Goal: Communication & Community: Answer question/provide support

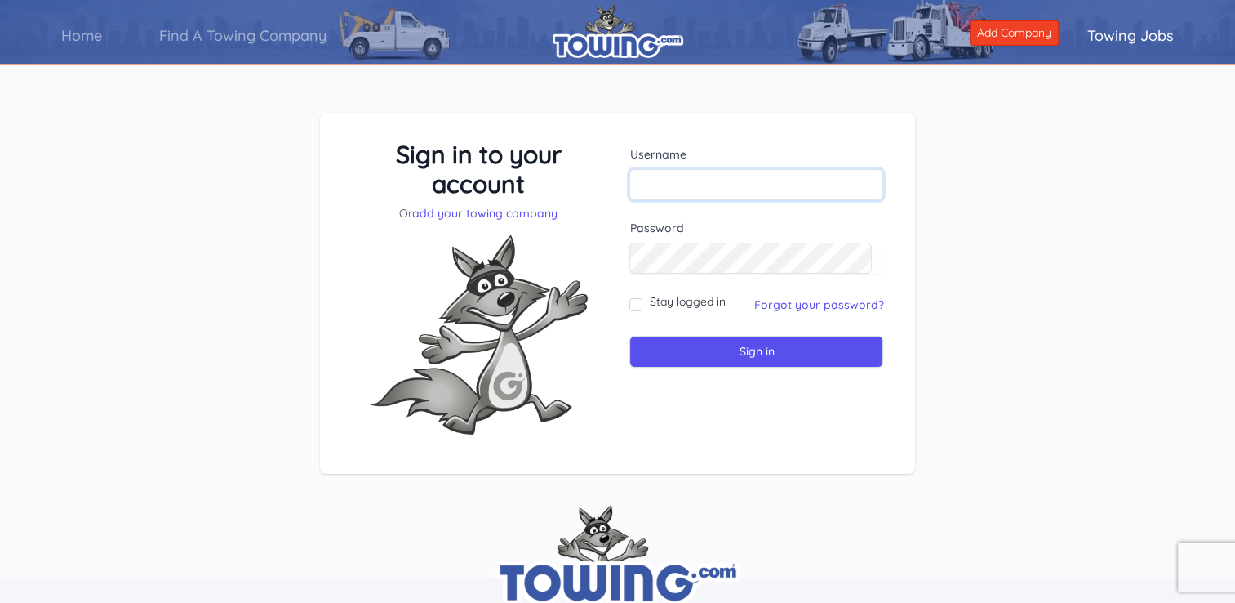
drag, startPoint x: 0, startPoint y: 0, endPoint x: 699, endPoint y: 181, distance: 722.0
click at [699, 181] on input "text" at bounding box center [757, 184] width 254 height 31
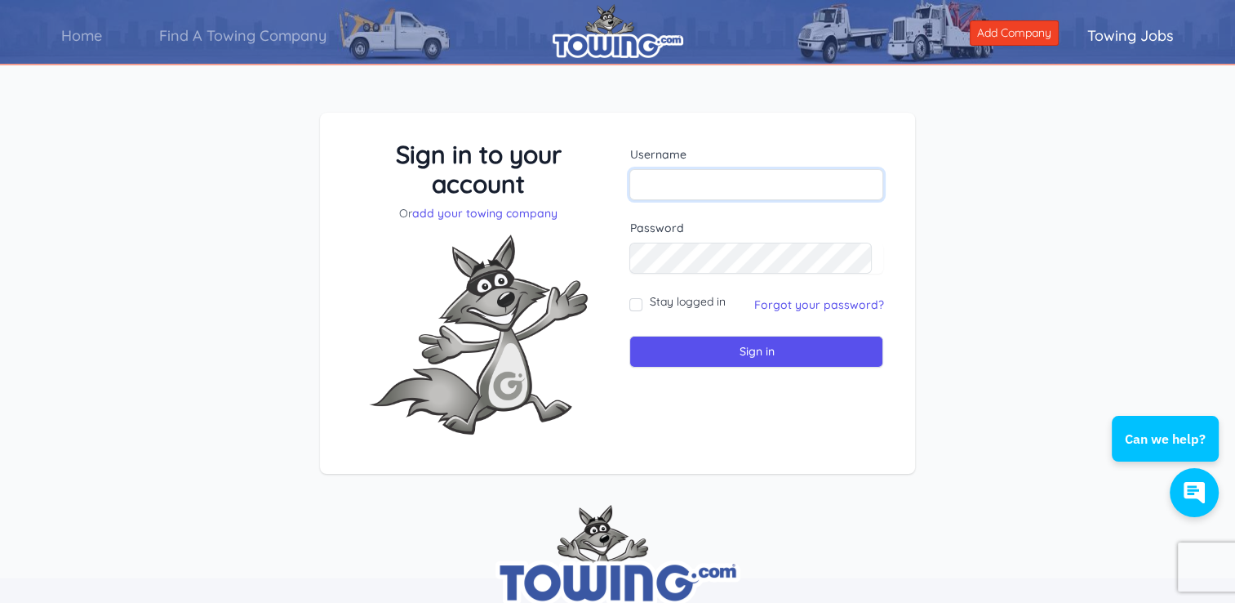
type input "jmcmillan72@hotmail.com"
click at [636, 304] on input "Stay logged in" at bounding box center [636, 304] width 13 height 13
checkbox input "true"
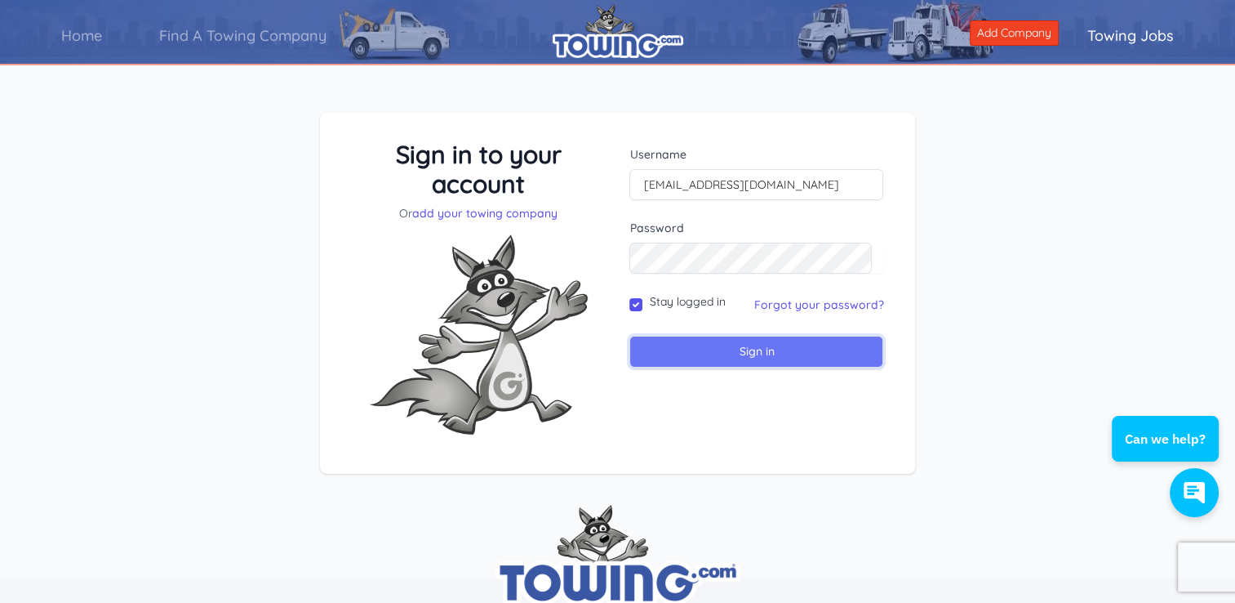
click at [754, 354] on input "Sign in" at bounding box center [757, 352] width 254 height 32
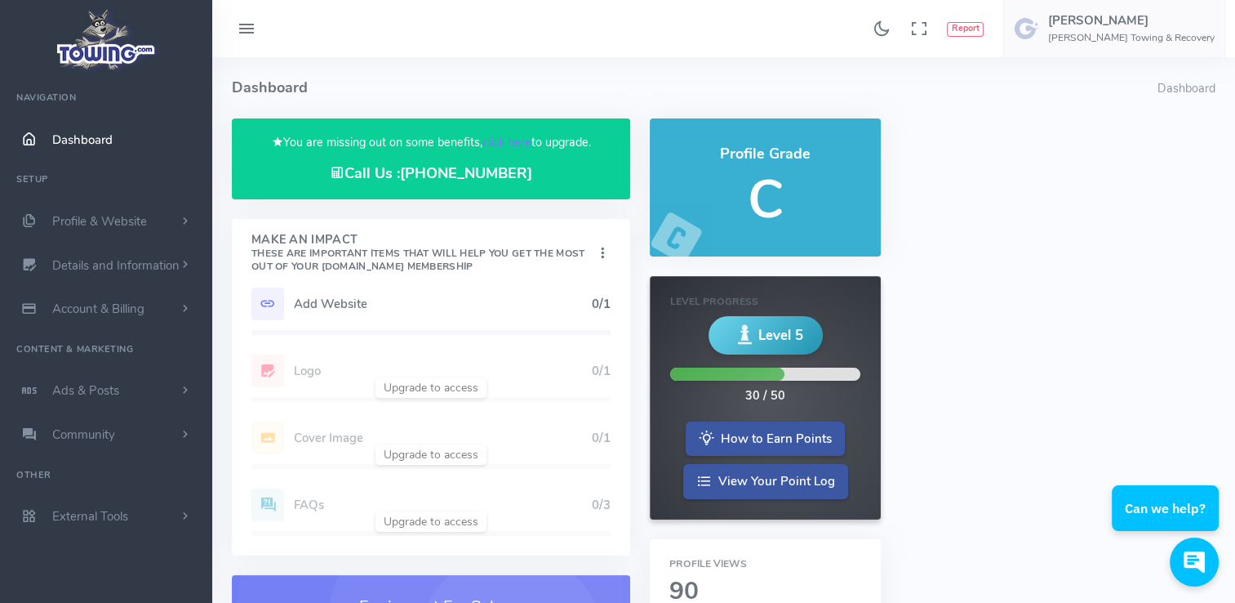
click at [316, 506] on div "Add Website 0/1 Logo 0/1 Cover Image 0/1 Profile Description 1/1 FAQs 0/3" at bounding box center [431, 421] width 398 height 268
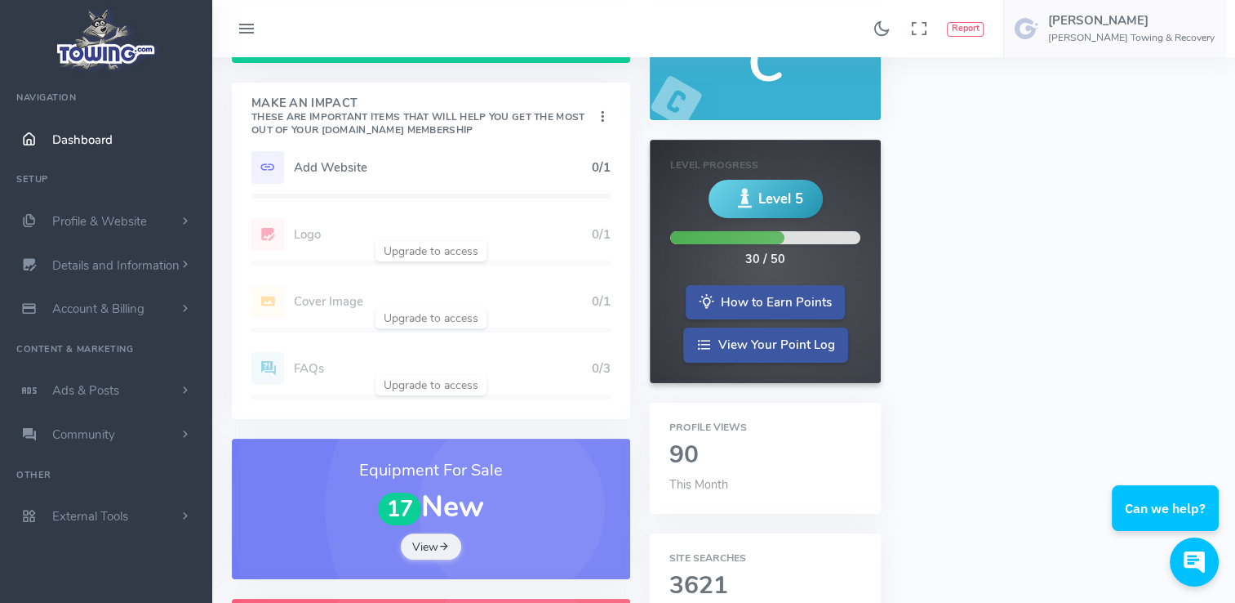
scroll to position [121, 0]
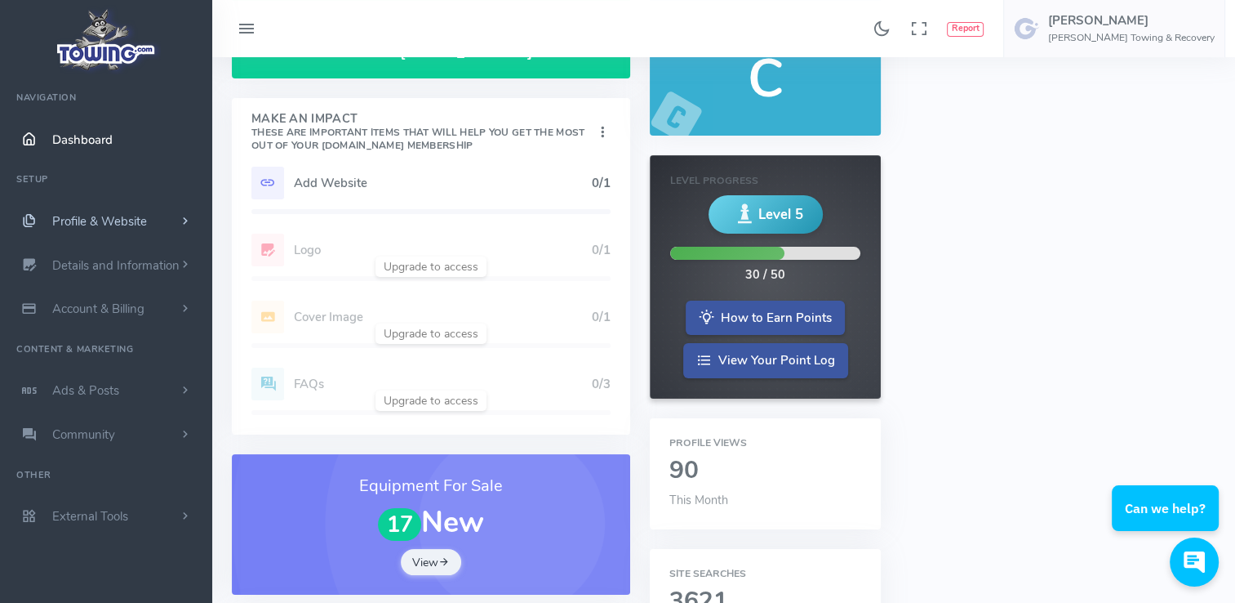
click at [184, 217] on span "scrollable content" at bounding box center [185, 221] width 15 height 16
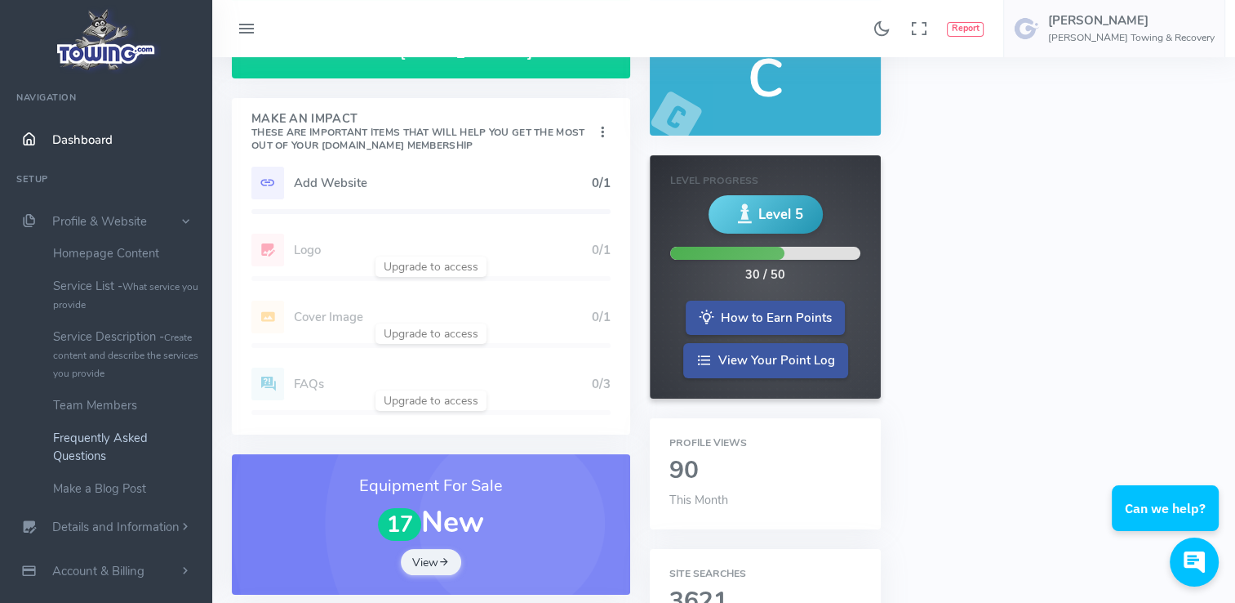
click at [115, 455] on link "Frequently Asked Questions" at bounding box center [126, 446] width 171 height 51
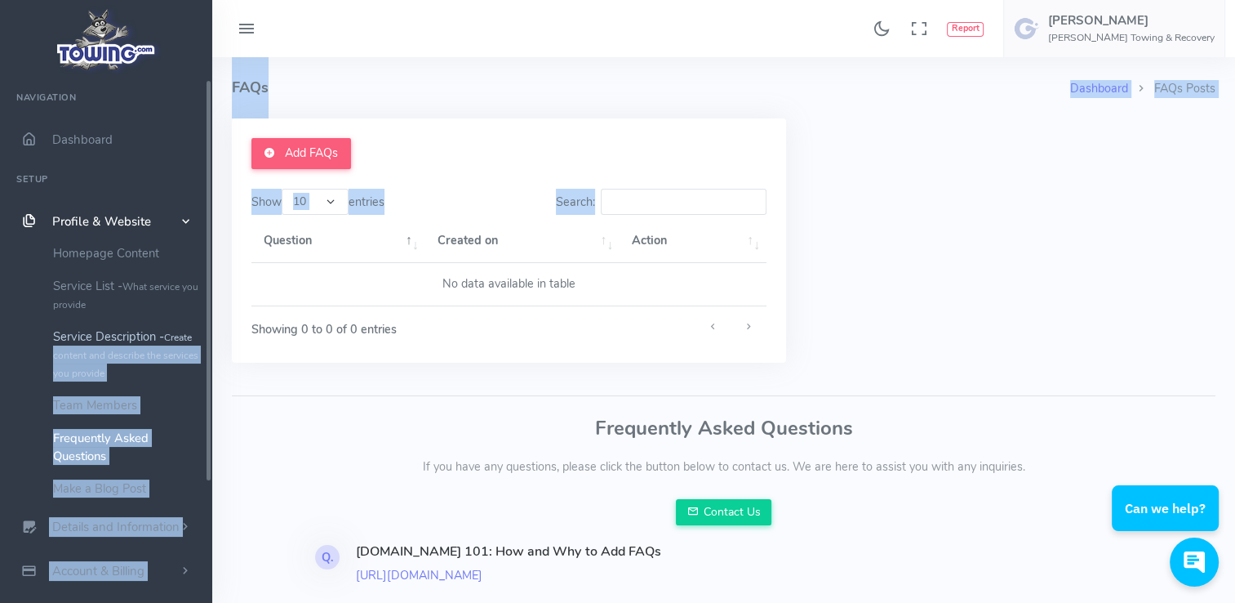
drag, startPoint x: 212, startPoint y: 247, endPoint x: 211, endPoint y: 328, distance: 80.8
click at [211, 328] on div "Found 17 results Analytics Report" at bounding box center [617, 341] width 1235 height 683
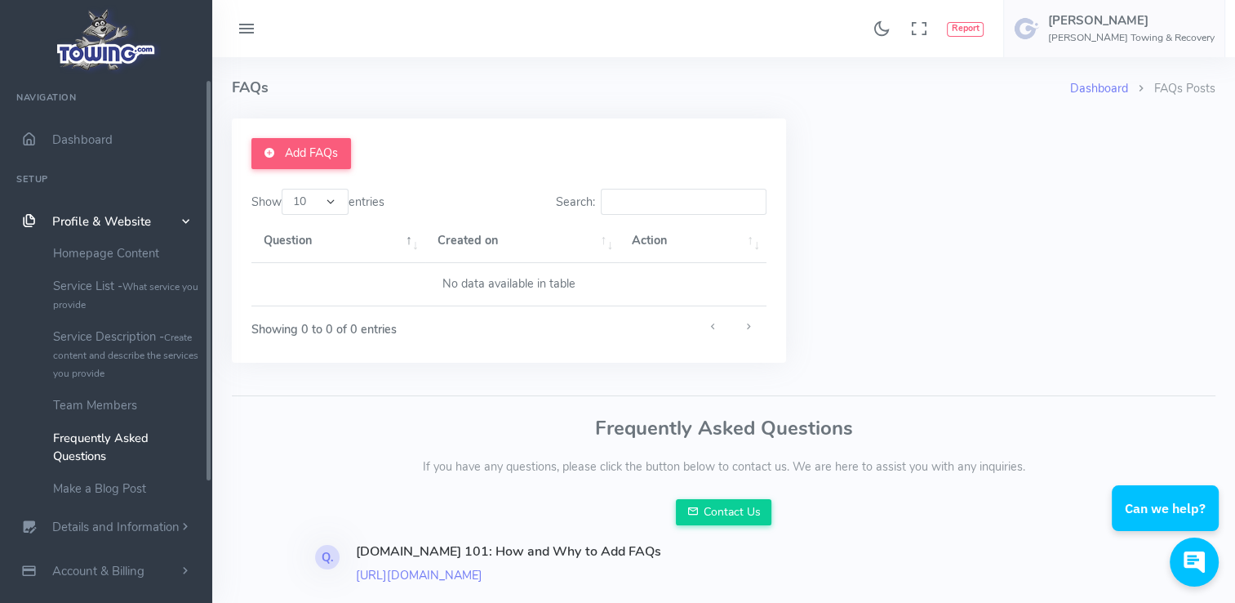
drag, startPoint x: 211, startPoint y: 328, endPoint x: 255, endPoint y: 462, distance: 141.0
click at [255, 462] on p "If you have any questions, please click the button below to contact us. We are …" at bounding box center [724, 467] width 984 height 18
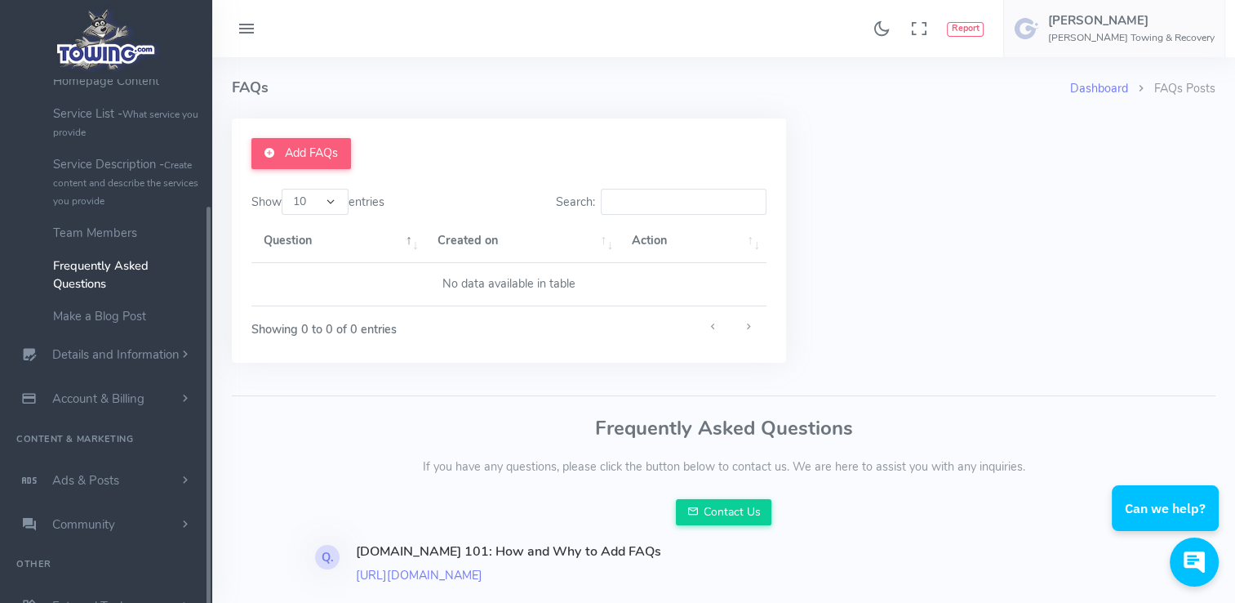
scroll to position [180, 0]
drag, startPoint x: 209, startPoint y: 302, endPoint x: 211, endPoint y: 436, distance: 133.9
click at [211, 436] on div "McMillan Towing & Recovery Navigation Dashboard Setup Profile & Website Homepag…" at bounding box center [106, 351] width 212 height 544
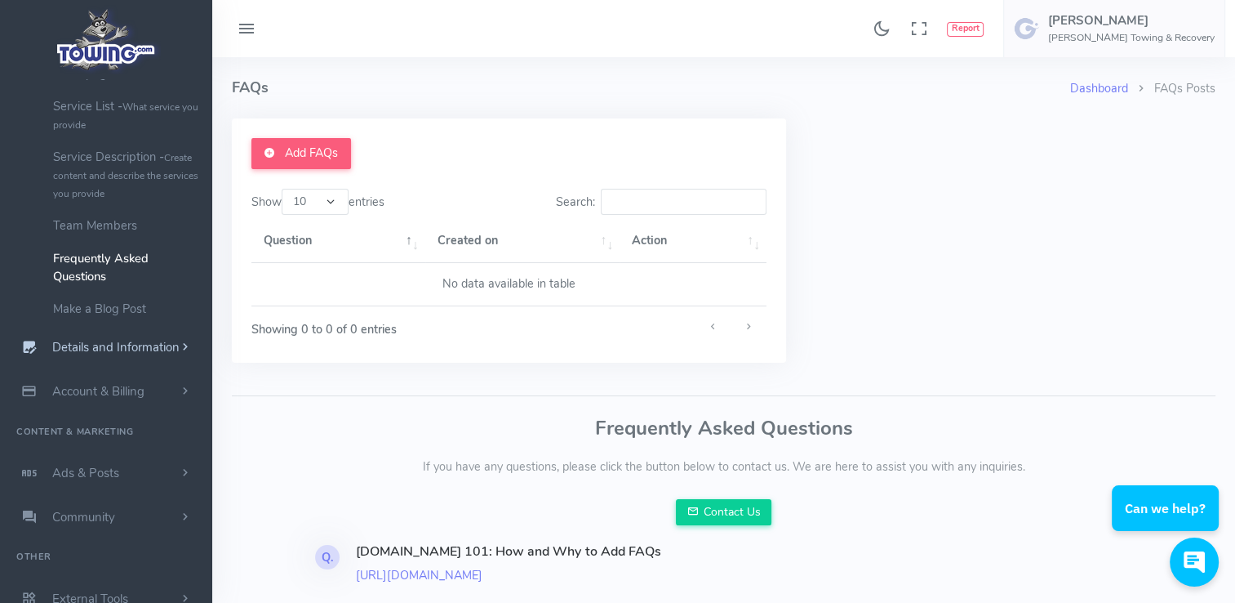
click at [172, 349] on span "Details and Information" at bounding box center [115, 348] width 127 height 16
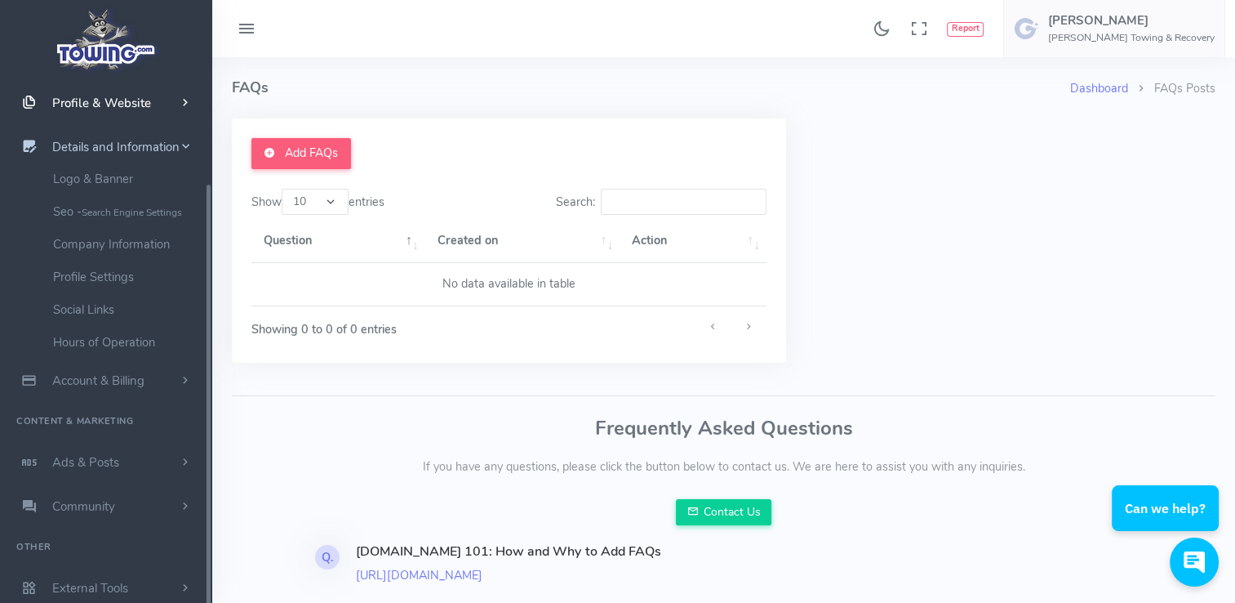
scroll to position [118, 0]
click at [162, 345] on link "Hours of Operation" at bounding box center [126, 343] width 171 height 33
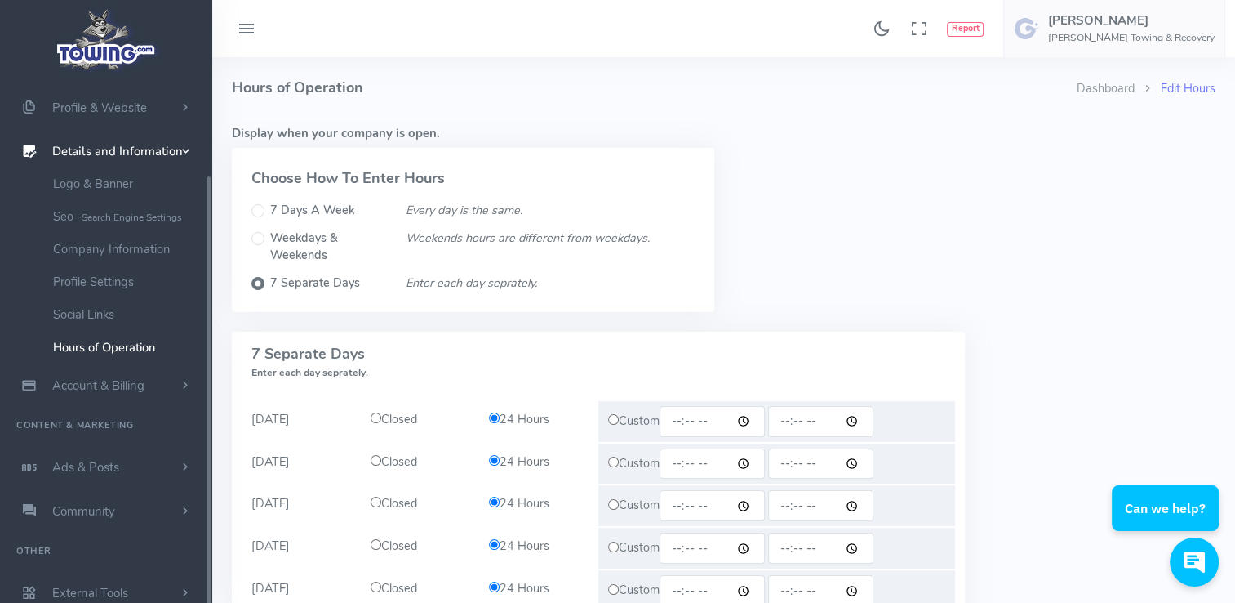
scroll to position [118, 0]
drag, startPoint x: 206, startPoint y: 325, endPoint x: 198, endPoint y: 407, distance: 82.1
click at [198, 407] on ul "Navigation Dashboard Setup Profile & Website Homepage Content Service List - Wh…" at bounding box center [106, 286] width 212 height 649
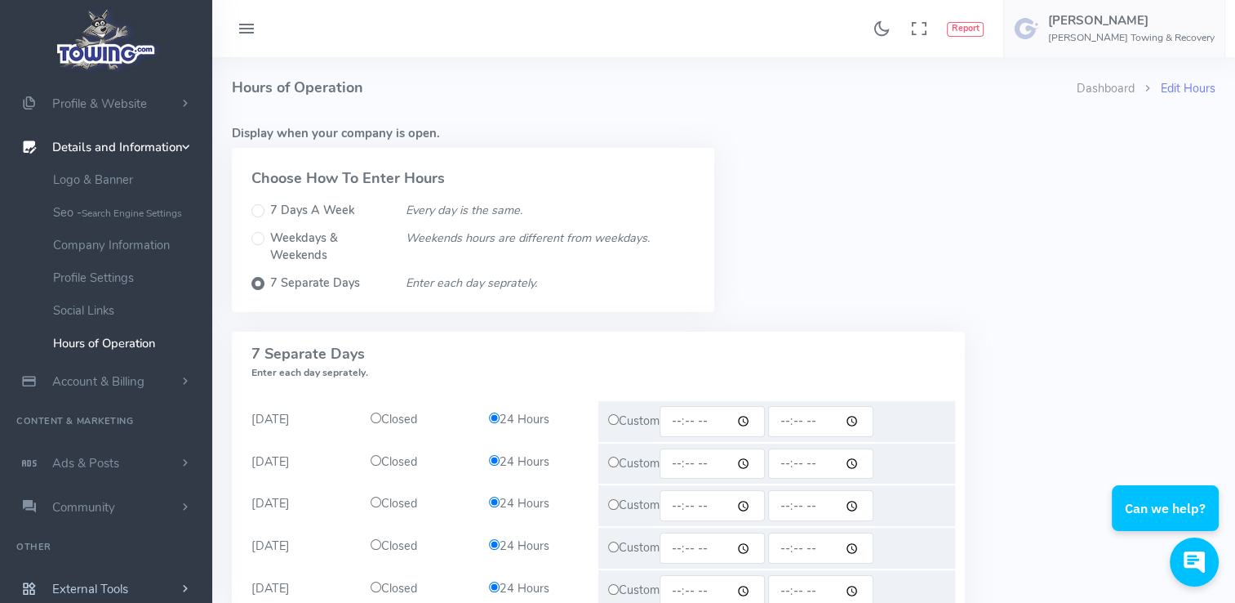
click at [144, 581] on link "External Tools" at bounding box center [106, 589] width 212 height 44
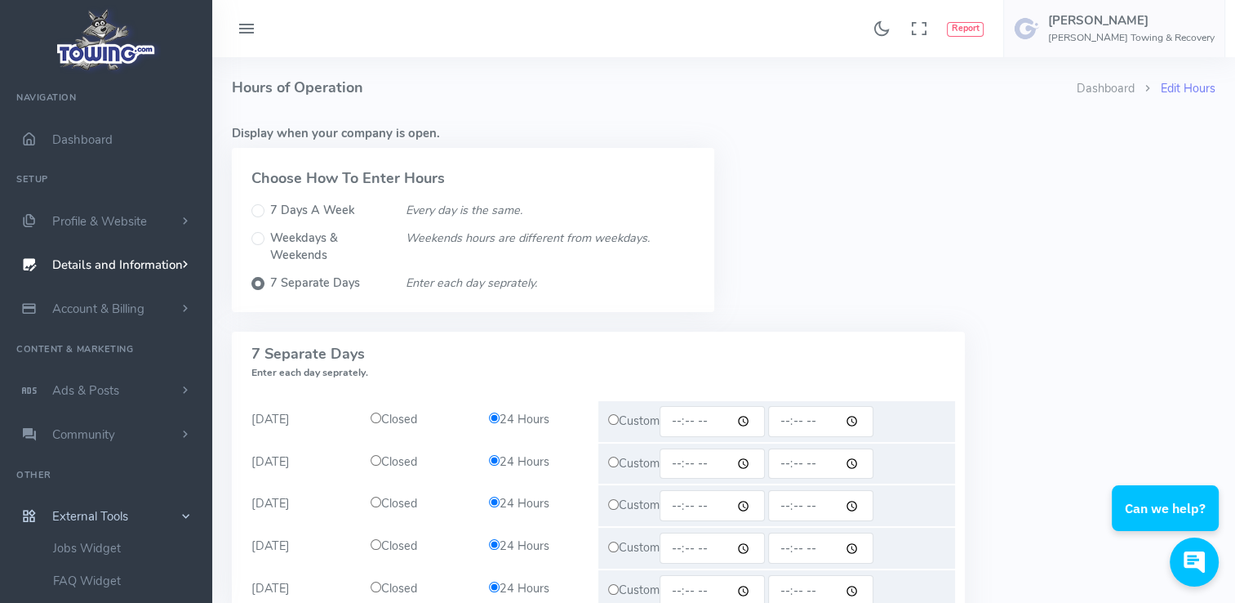
scroll to position [0, 0]
click at [109, 578] on link "FAQ Widget" at bounding box center [126, 580] width 171 height 33
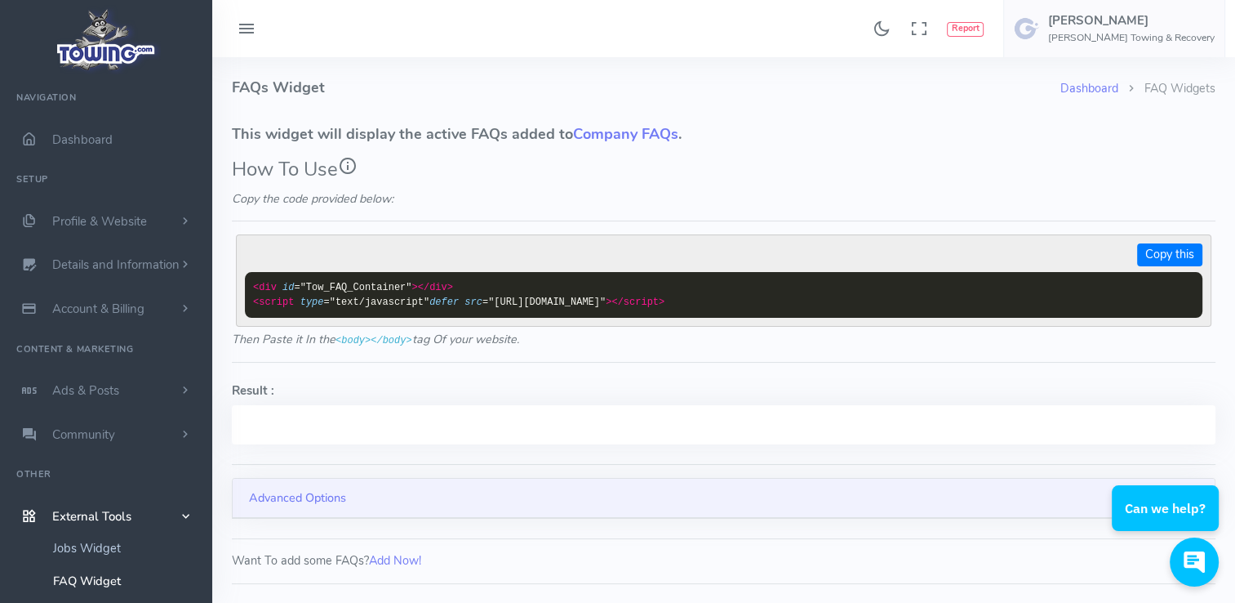
click at [108, 547] on link "Jobs Widget" at bounding box center [126, 548] width 171 height 33
click at [110, 445] on link "Community" at bounding box center [106, 434] width 212 height 44
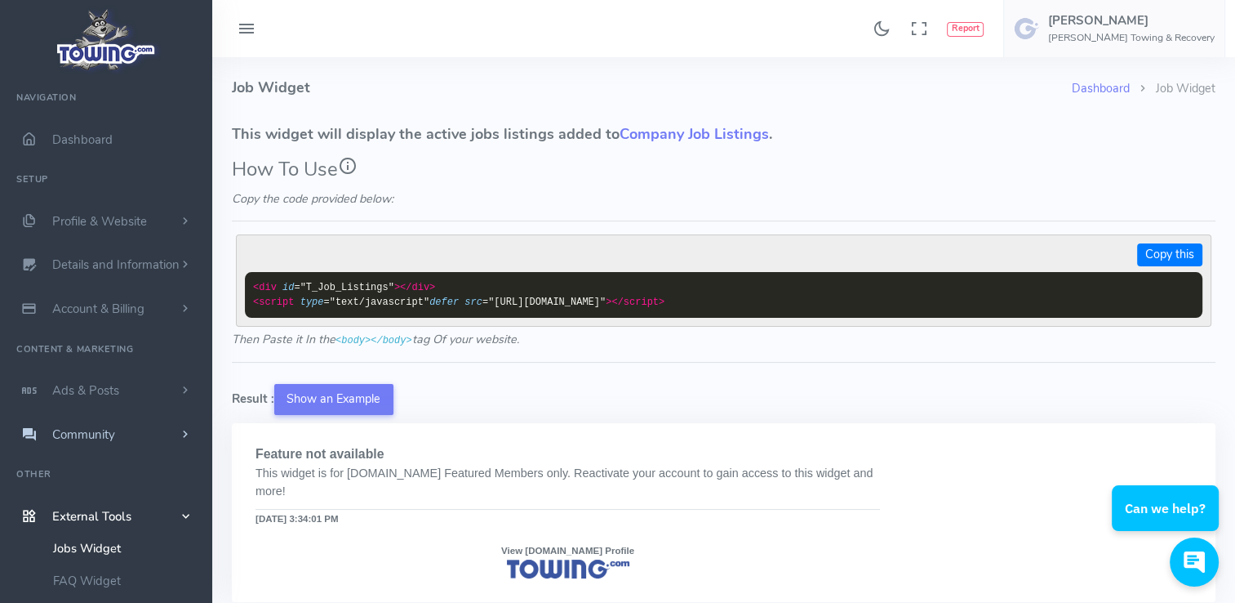
click at [181, 433] on span "scrollable content" at bounding box center [185, 434] width 15 height 16
click at [172, 462] on link "Publicly Answer Questions" at bounding box center [126, 466] width 171 height 33
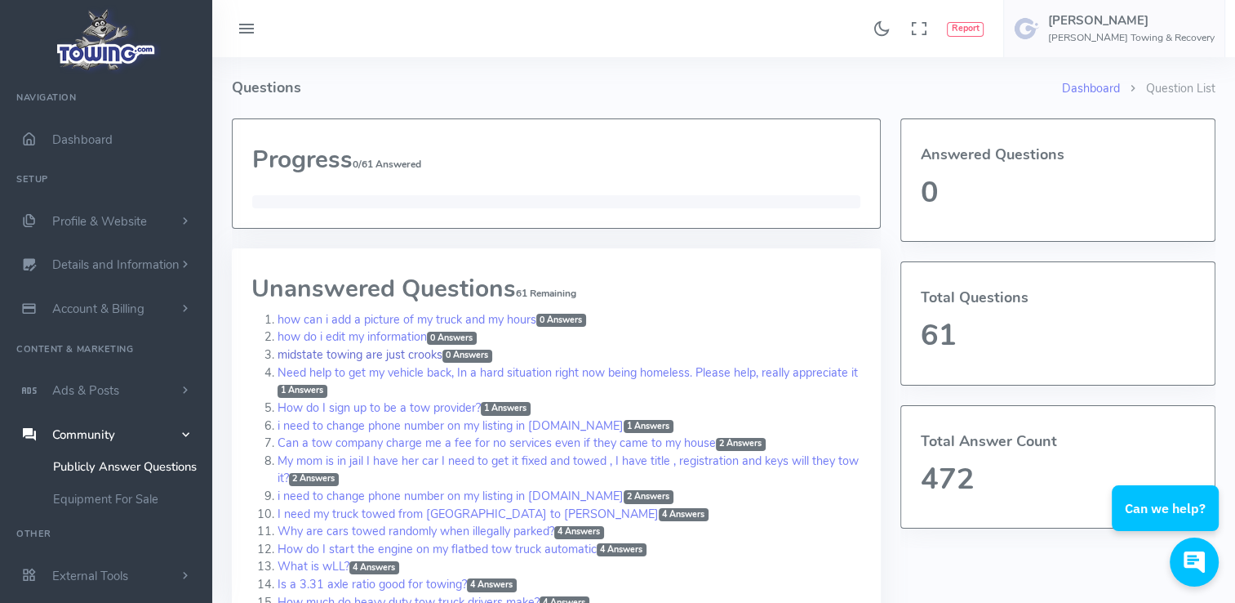
click at [359, 352] on link "midstate towing are just crooks 0 Answers" at bounding box center [385, 354] width 215 height 16
click at [419, 405] on link "How do I sign up to be a tow provider? 1 Answers" at bounding box center [404, 407] width 253 height 16
click at [532, 443] on link "Can a tow company charge me a fee for no services even if they came to my house…" at bounding box center [522, 442] width 488 height 16
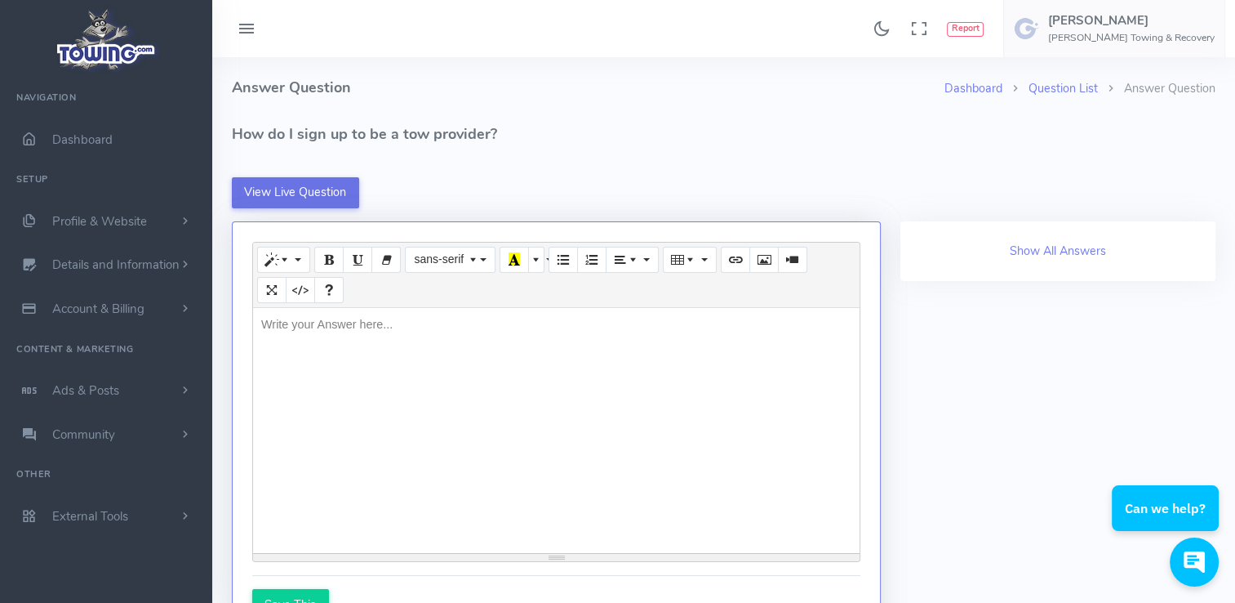
click at [349, 193] on link "View Live Question" at bounding box center [295, 192] width 127 height 31
click at [387, 322] on div "Write your Answer here..." at bounding box center [327, 325] width 148 height 34
click at [400, 328] on p "If they came to your house yes" at bounding box center [556, 325] width 590 height 18
click at [413, 331] on p "If they came to your house? yes" at bounding box center [556, 325] width 590 height 18
click at [447, 331] on p "If they came to your house? Yes" at bounding box center [556, 325] width 590 height 18
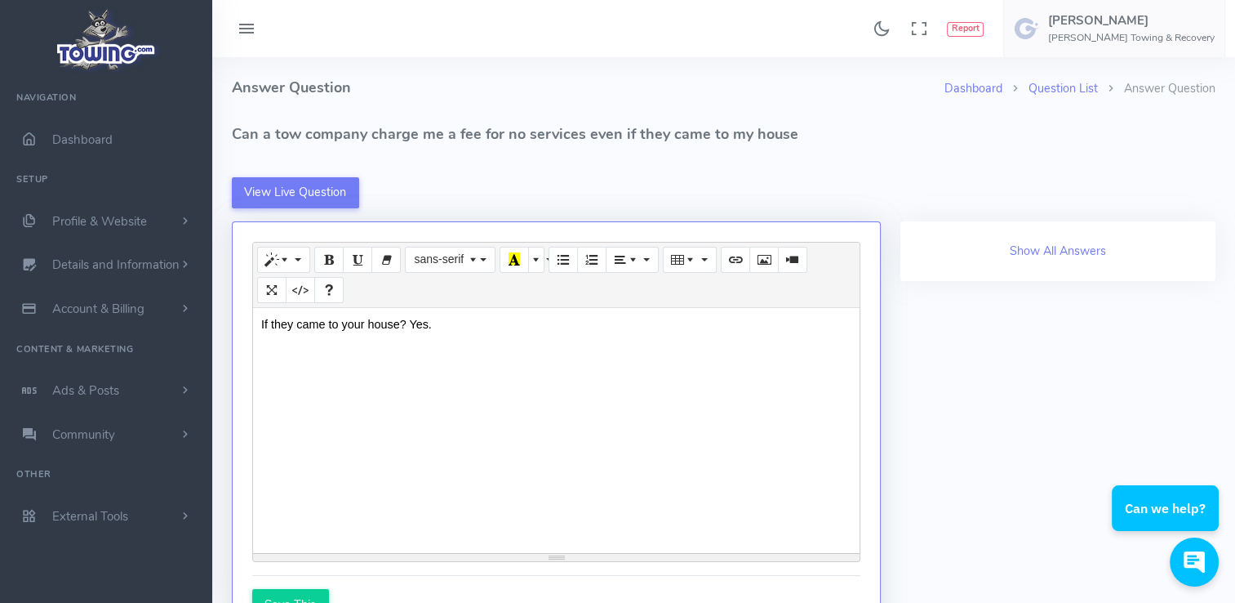
click at [447, 331] on p "If they came to your house? Yes." at bounding box center [556, 325] width 590 height 18
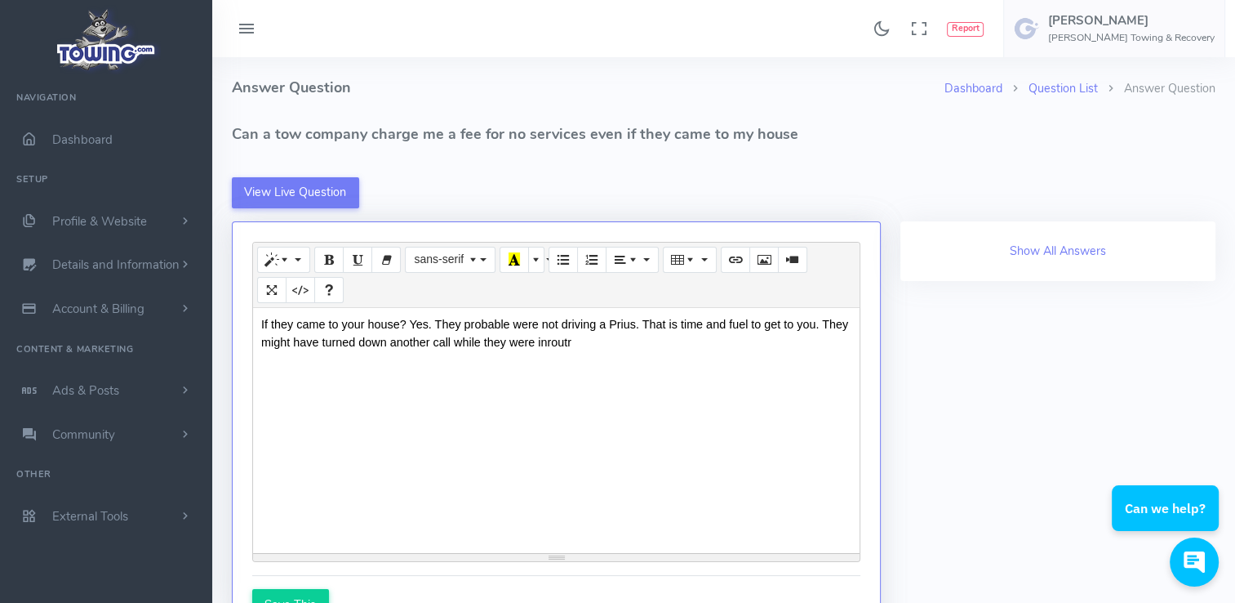
click at [574, 343] on p "If they came to your house? Yes. They probable were not driving a Prius. That i…" at bounding box center [556, 333] width 590 height 35
click at [603, 345] on p "If they came to your house? Yes. They probable were not driving a Prius. That i…" at bounding box center [556, 333] width 590 height 35
click at [620, 345] on p "If they came to your house? Yes. They probable were not driving a Prius. That i…" at bounding box center [556, 333] width 590 height 35
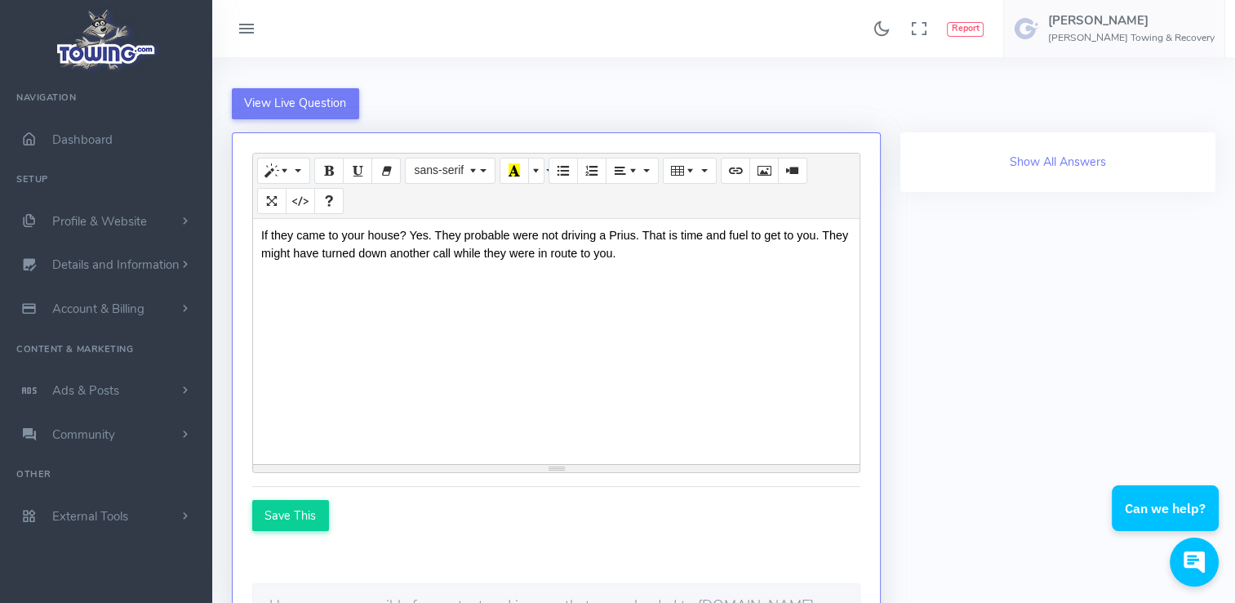
scroll to position [220, 0]
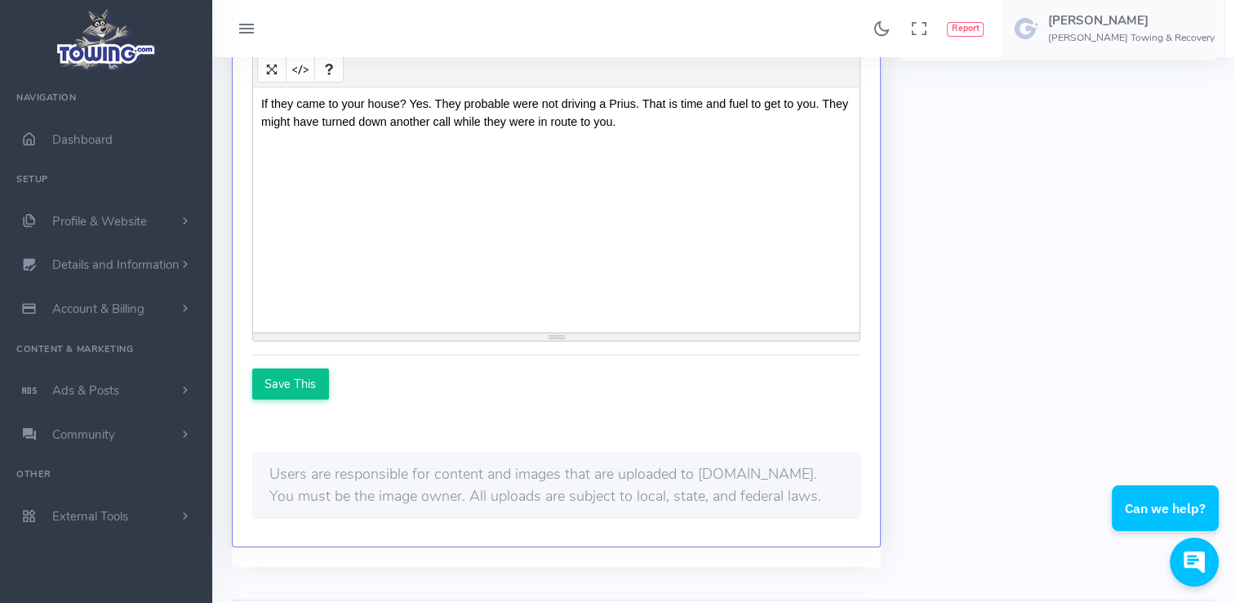
click at [283, 386] on div "Save This" at bounding box center [290, 383] width 77 height 31
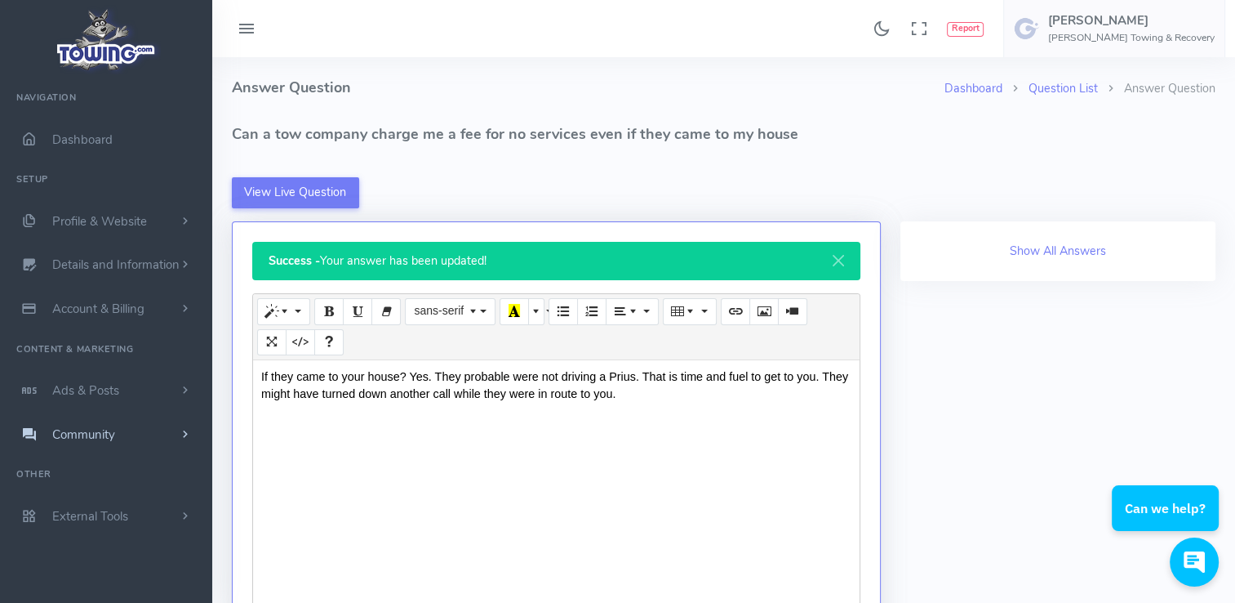
click at [127, 436] on link "Community" at bounding box center [106, 434] width 212 height 44
click at [130, 464] on link "Publicly Answer Questions" at bounding box center [126, 466] width 171 height 33
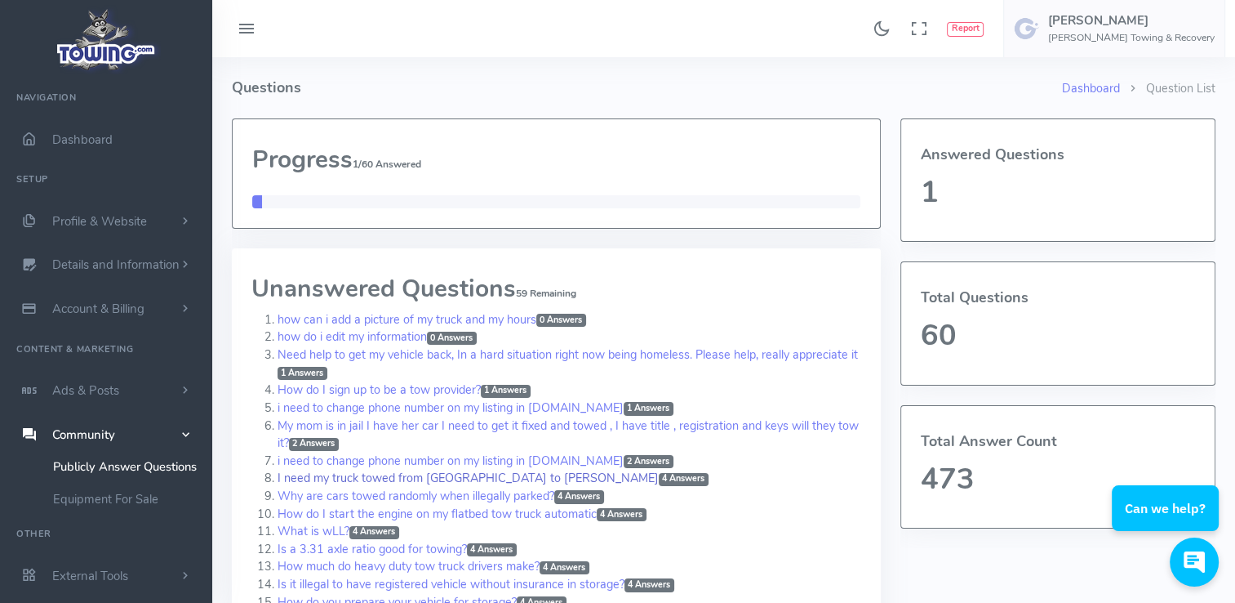
click at [482, 477] on link "I need my truck towed from [GEOGRAPHIC_DATA] to [PERSON_NAME] 4 Answers" at bounding box center [493, 477] width 431 height 16
click at [659, 475] on span "4 Answers" at bounding box center [684, 479] width 50 height 13
click at [510, 382] on link "How do I sign up to be a tow provider? 1 Answers" at bounding box center [404, 389] width 253 height 16
click at [331, 439] on span "2 Answers" at bounding box center [314, 444] width 50 height 13
click at [630, 513] on span "4 Answers" at bounding box center [622, 514] width 50 height 13
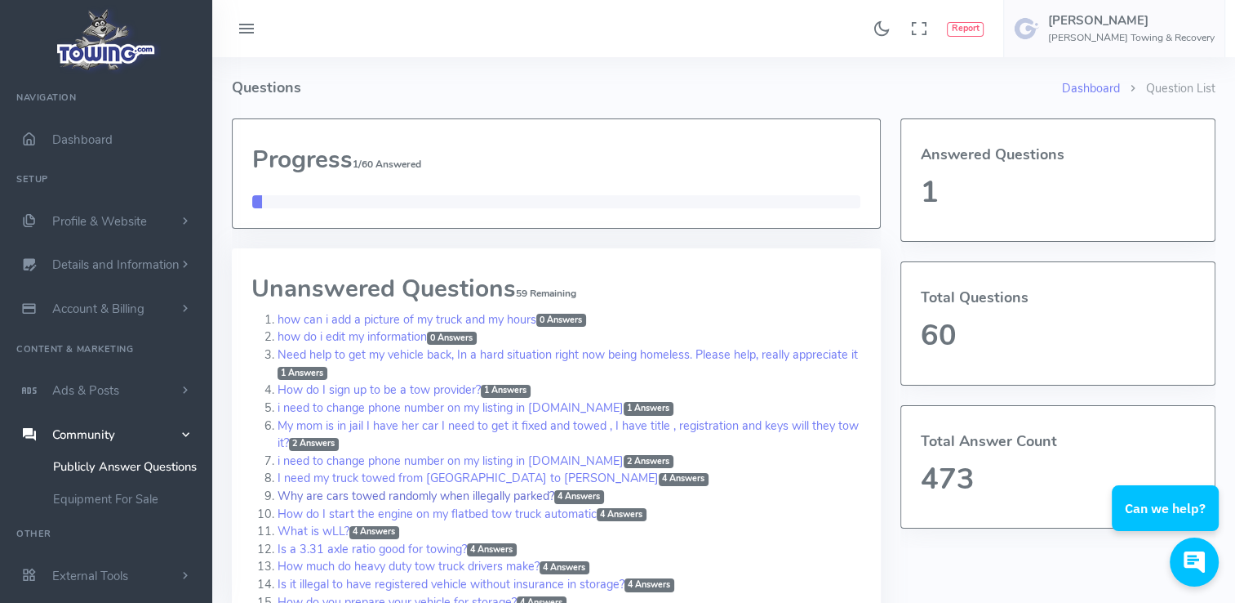
click at [594, 494] on span "4 Answers" at bounding box center [579, 496] width 50 height 13
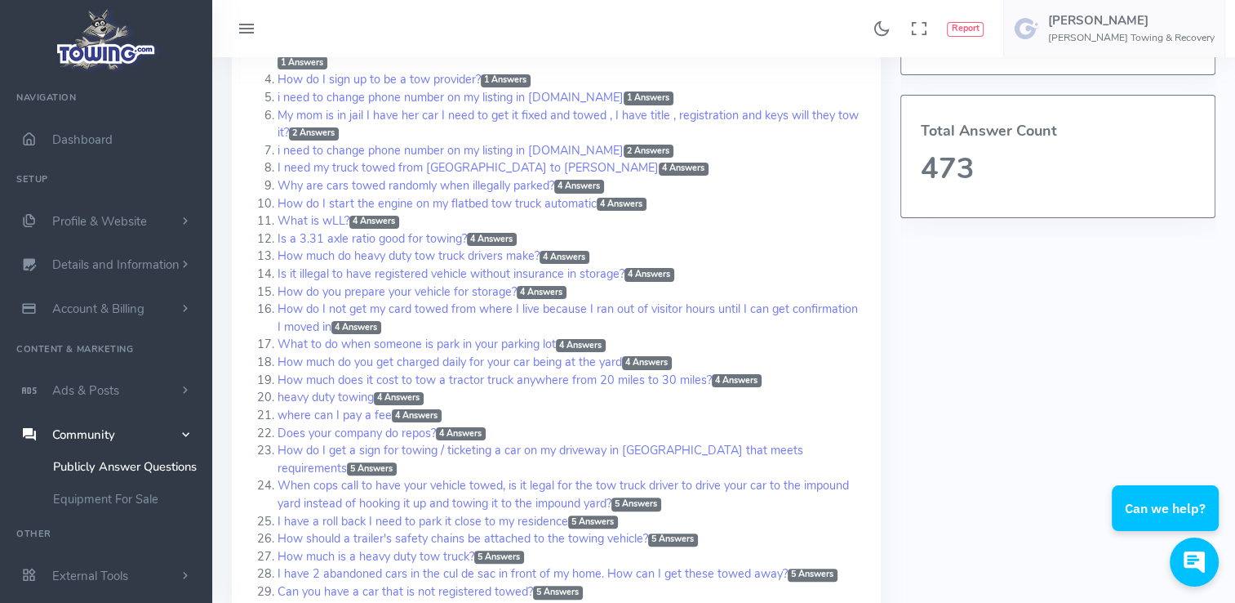
scroll to position [314, 0]
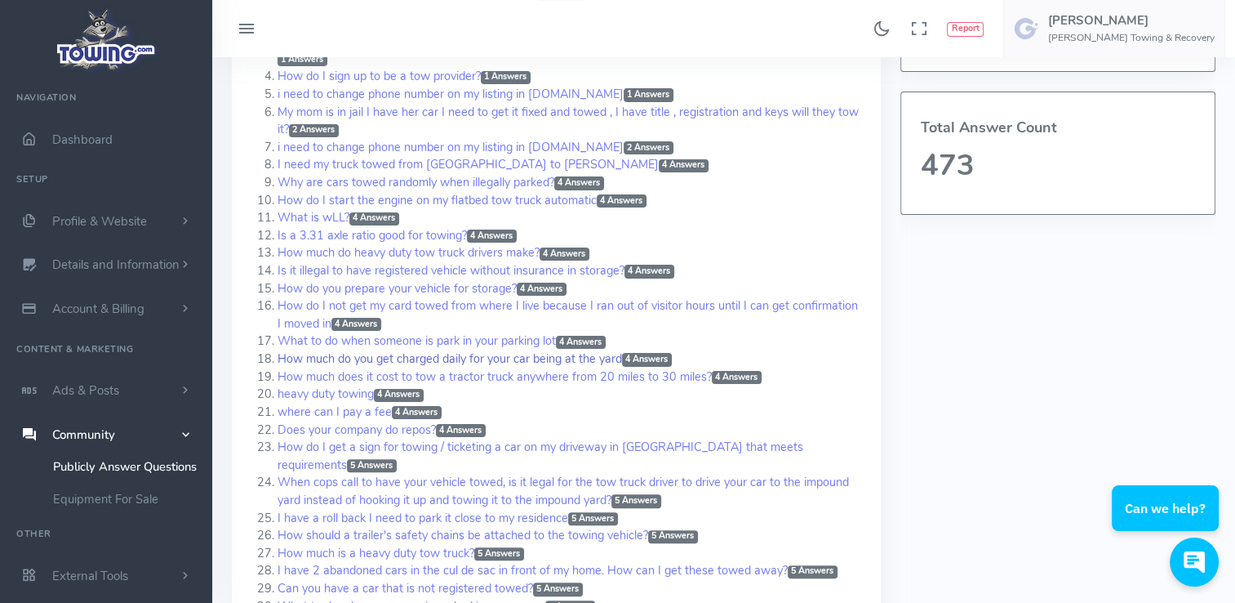
click at [652, 355] on span "4 Answers" at bounding box center [647, 359] width 50 height 13
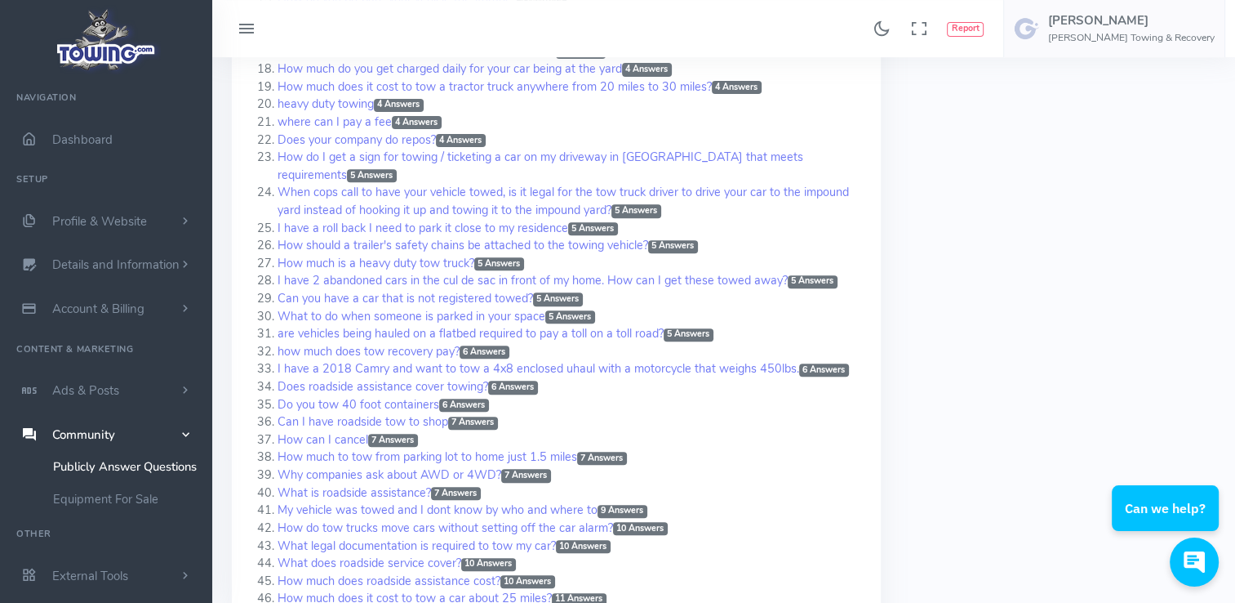
scroll to position [605, 0]
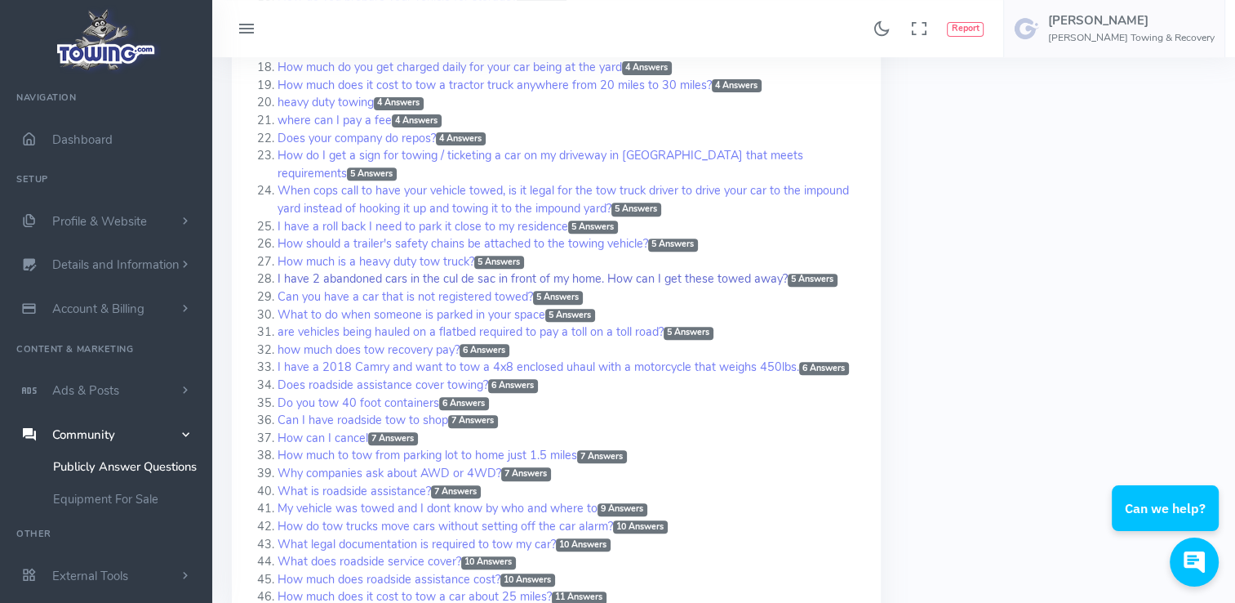
click at [822, 274] on span "5 Answers" at bounding box center [813, 280] width 50 height 13
click at [598, 450] on span "7 Answers" at bounding box center [602, 456] width 50 height 13
click at [527, 467] on span "7 Answers" at bounding box center [526, 473] width 50 height 13
click at [655, 520] on span "10 Answers" at bounding box center [640, 526] width 55 height 13
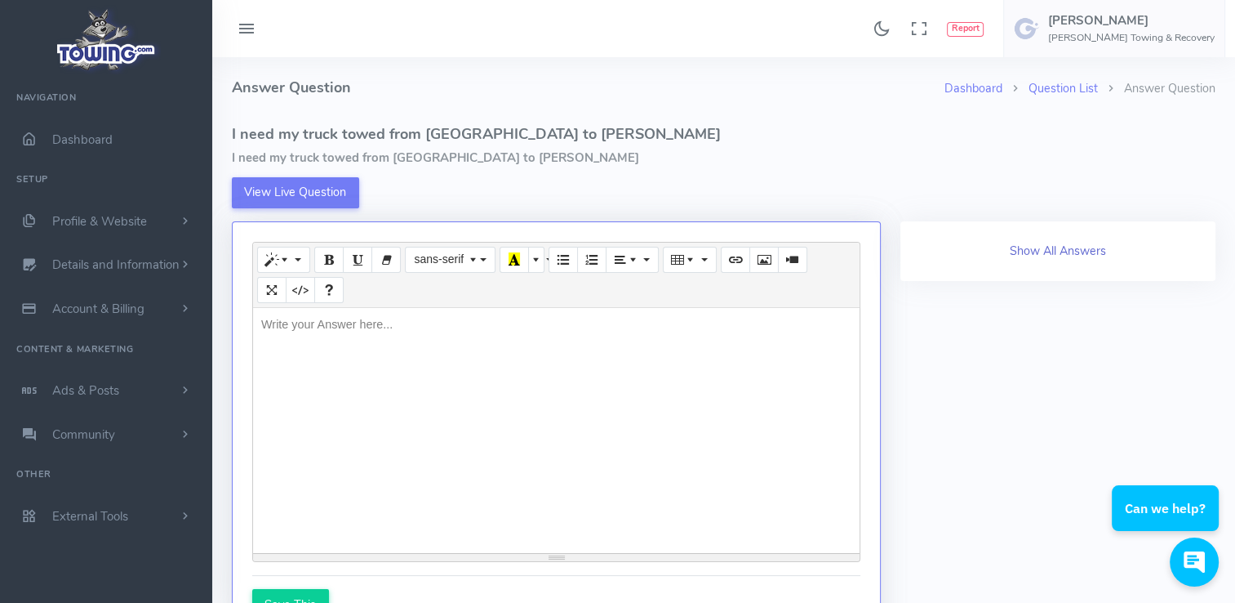
click at [1106, 249] on button "Show All Answers" at bounding box center [1059, 251] width 122 height 31
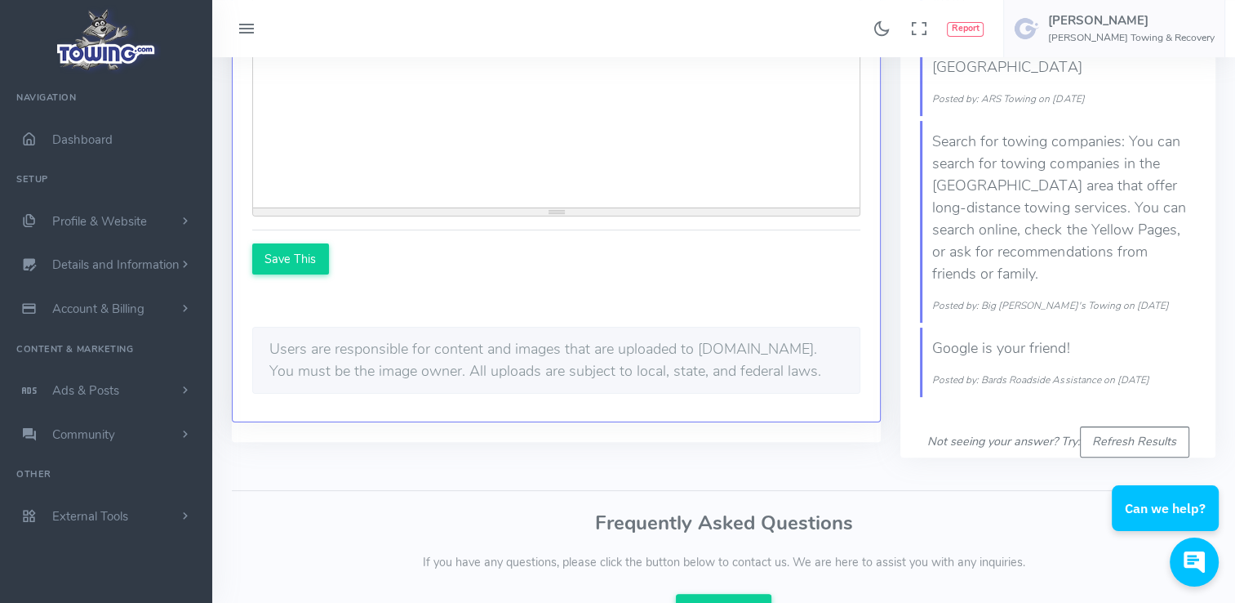
scroll to position [346, 0]
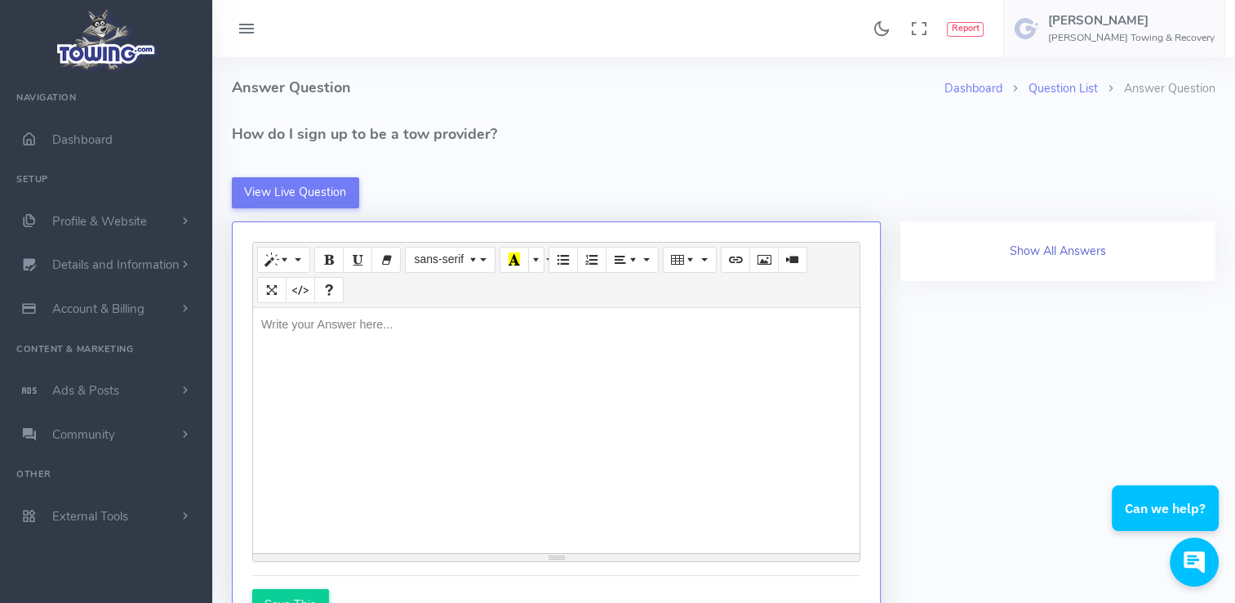
click at [1071, 250] on button "Show All Answers" at bounding box center [1059, 251] width 122 height 31
click at [1108, 242] on button "Show All Answers" at bounding box center [1059, 251] width 122 height 31
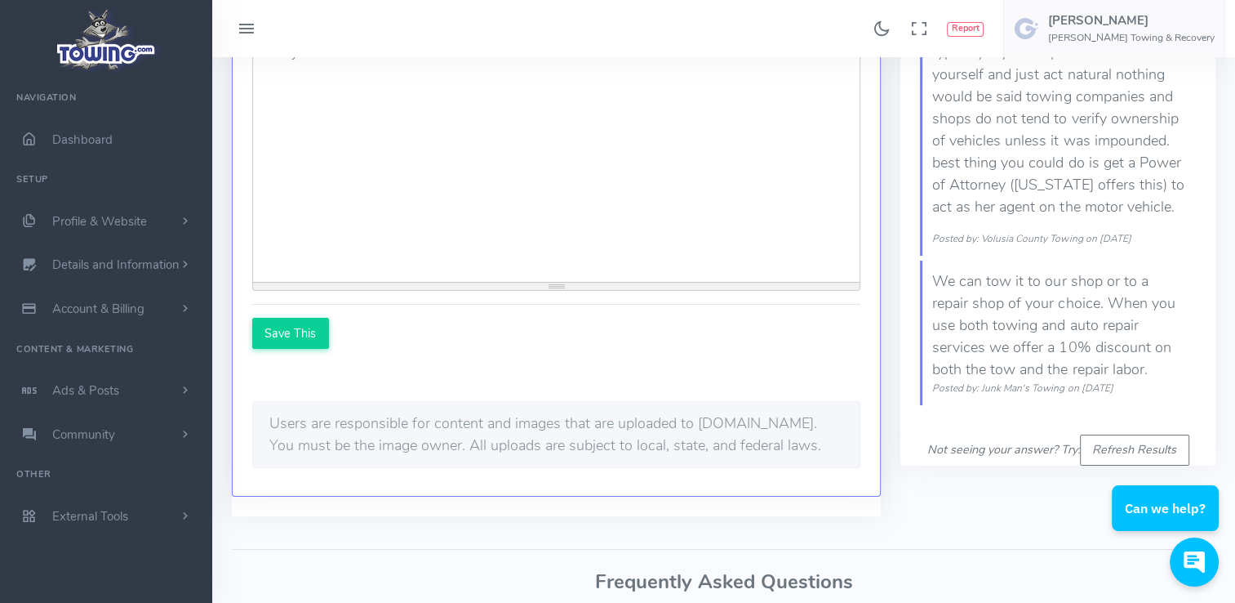
scroll to position [276, 0]
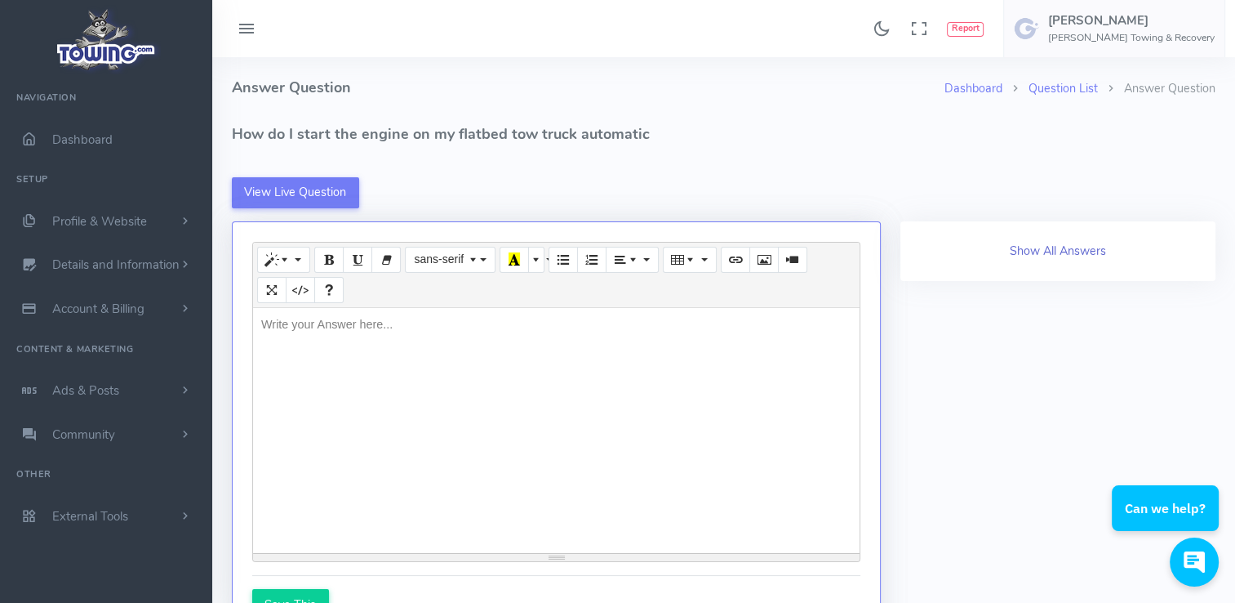
click at [1079, 254] on button "Show All Answers" at bounding box center [1059, 251] width 122 height 31
click at [1074, 255] on button "Show All Answers" at bounding box center [1059, 251] width 122 height 31
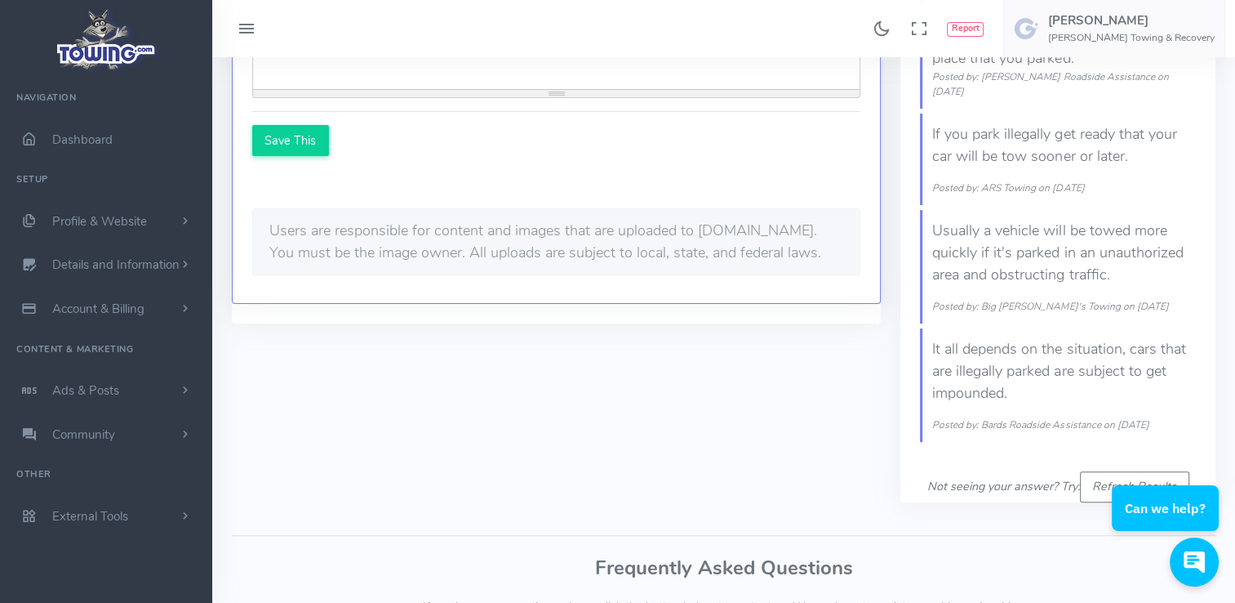
scroll to position [468, 0]
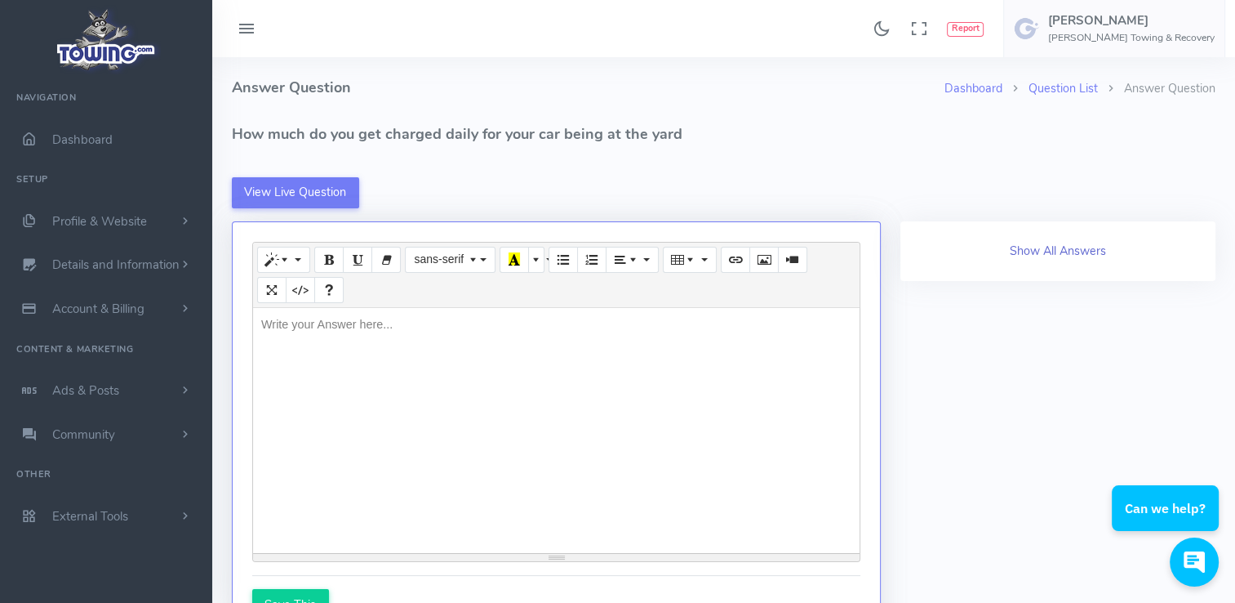
click at [1057, 251] on button "Show All Answers" at bounding box center [1059, 251] width 122 height 31
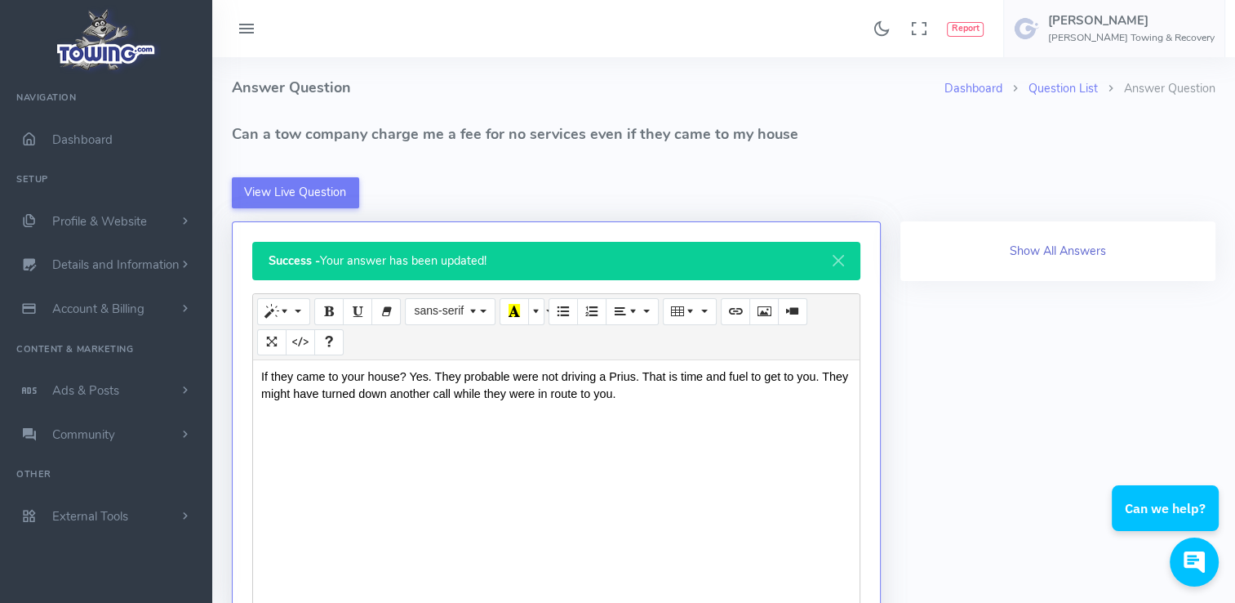
click at [1083, 250] on button "Show All Answers" at bounding box center [1059, 251] width 122 height 31
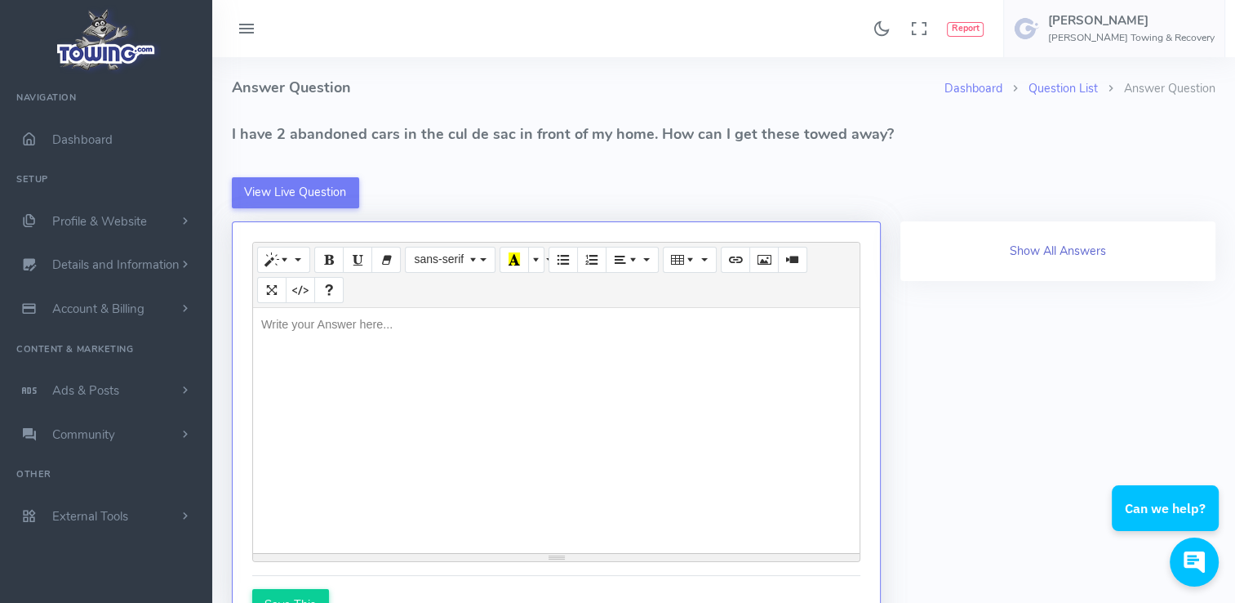
click at [1073, 246] on button "Show All Answers" at bounding box center [1059, 251] width 122 height 31
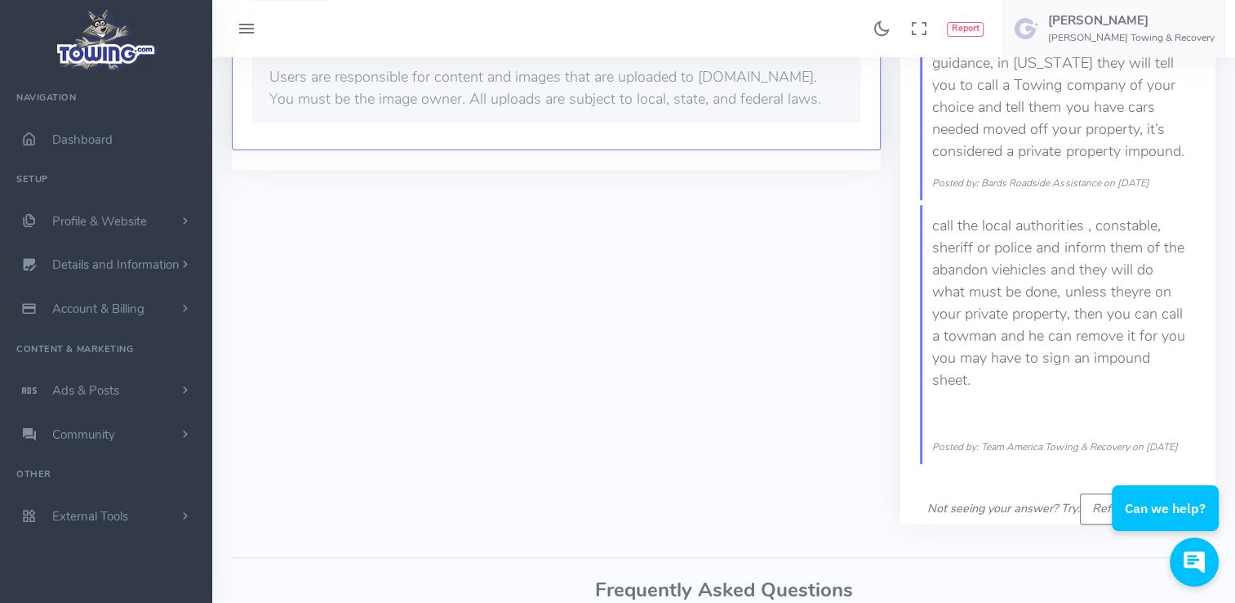
scroll to position [619, 0]
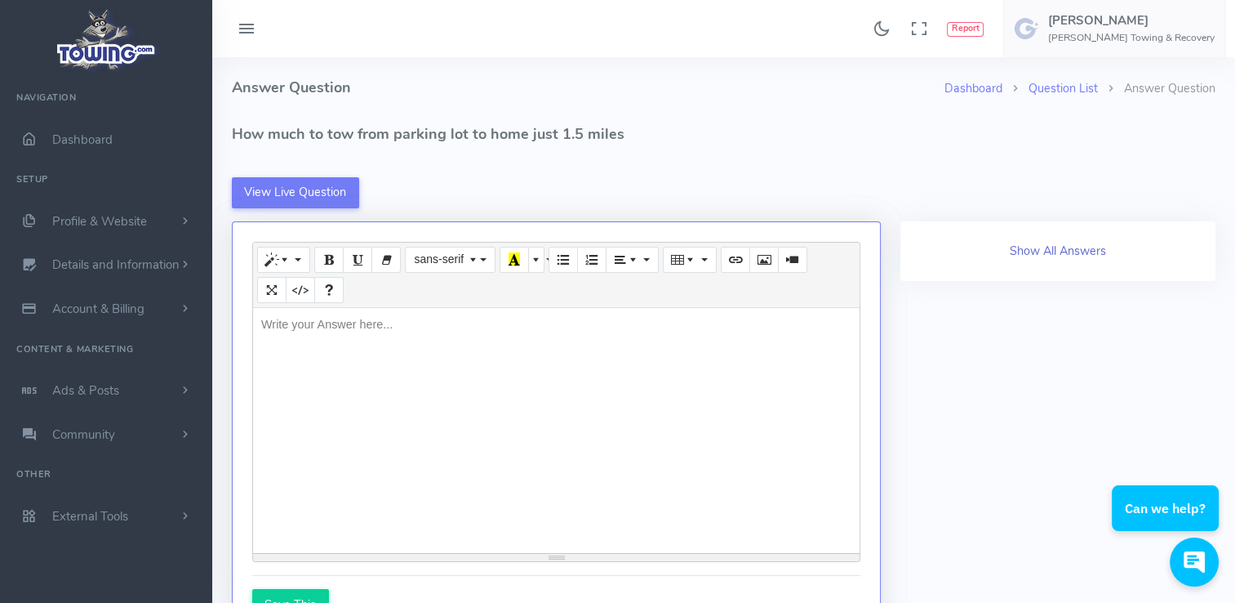
click at [1080, 247] on button "Show All Answers" at bounding box center [1059, 251] width 122 height 31
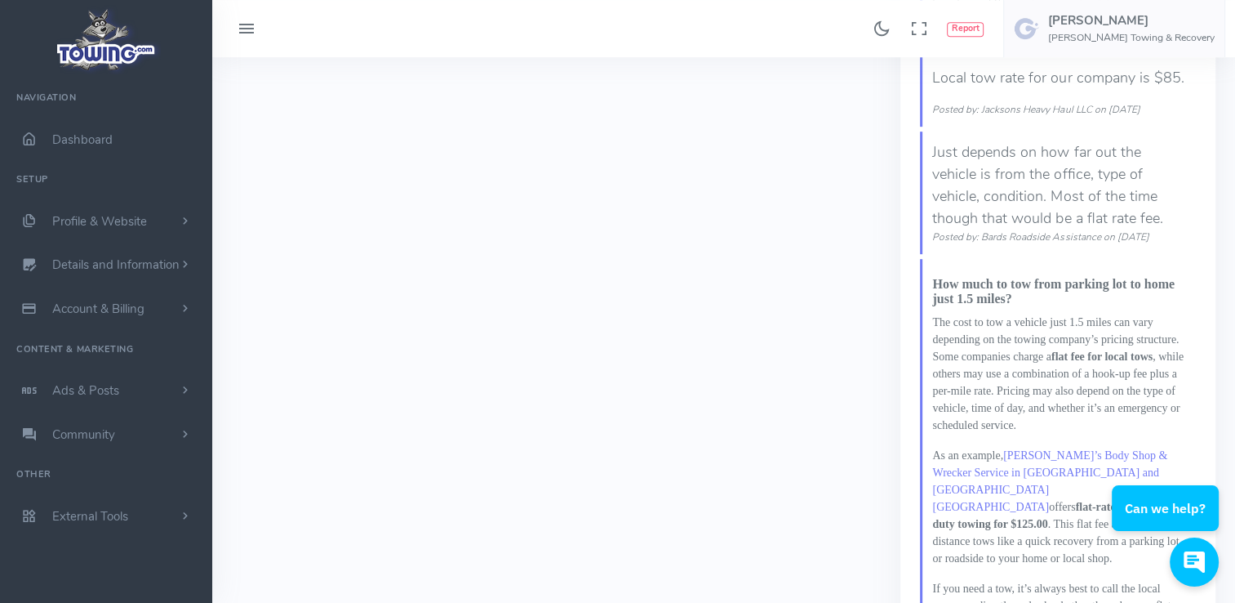
scroll to position [830, 0]
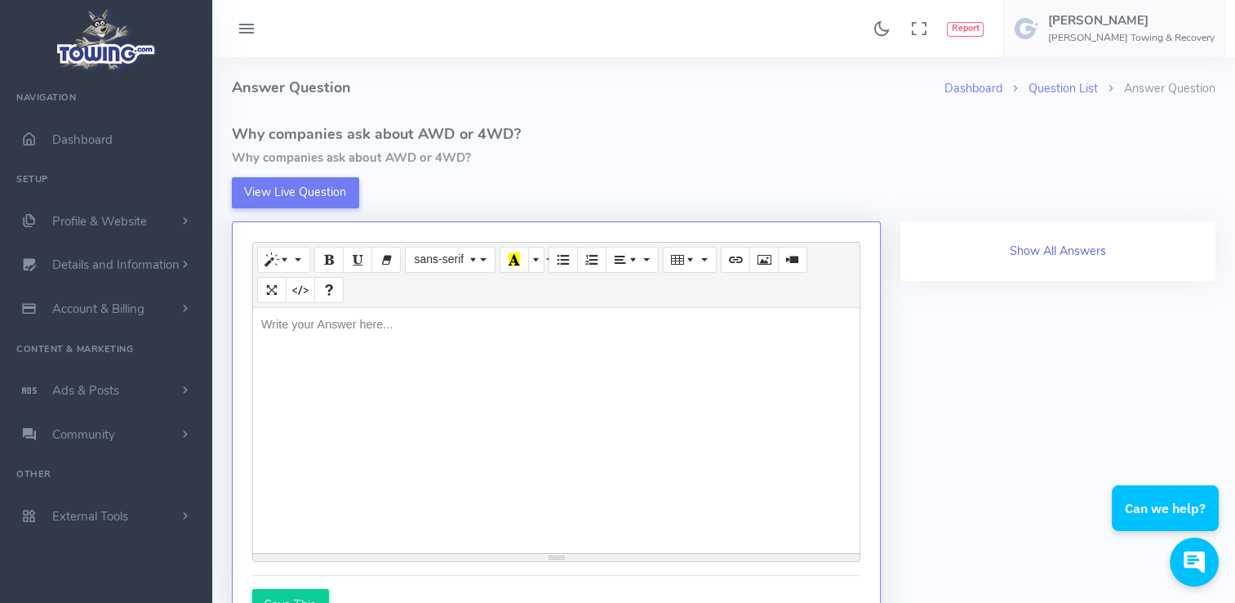
click at [1084, 253] on button "Show All Answers" at bounding box center [1059, 251] width 122 height 31
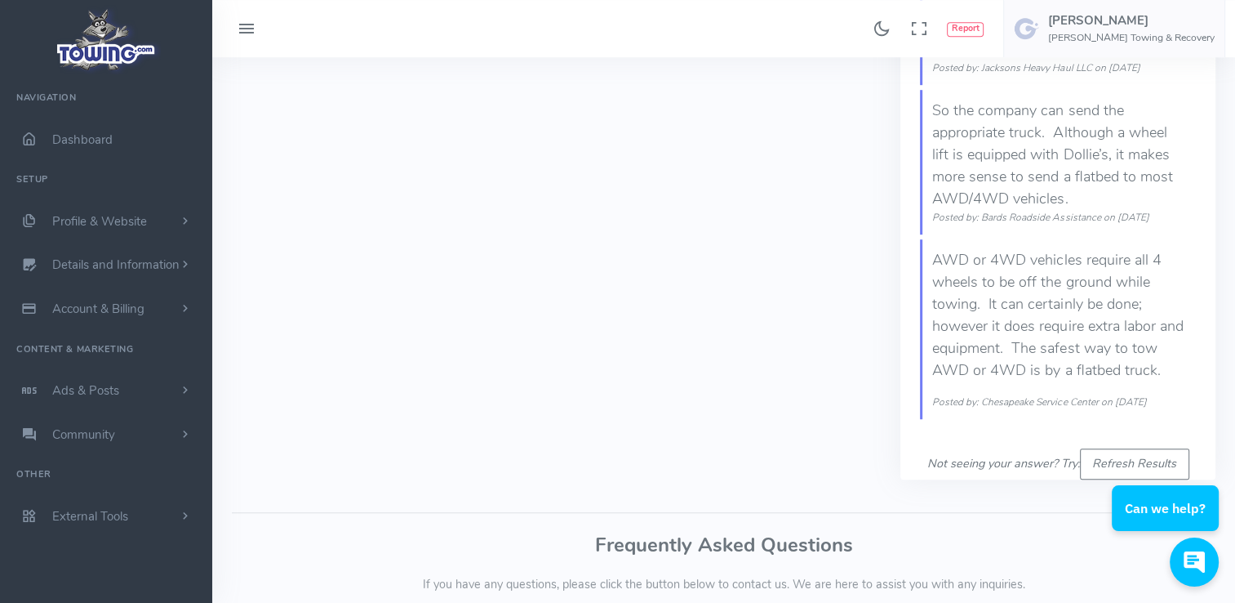
scroll to position [1097, 0]
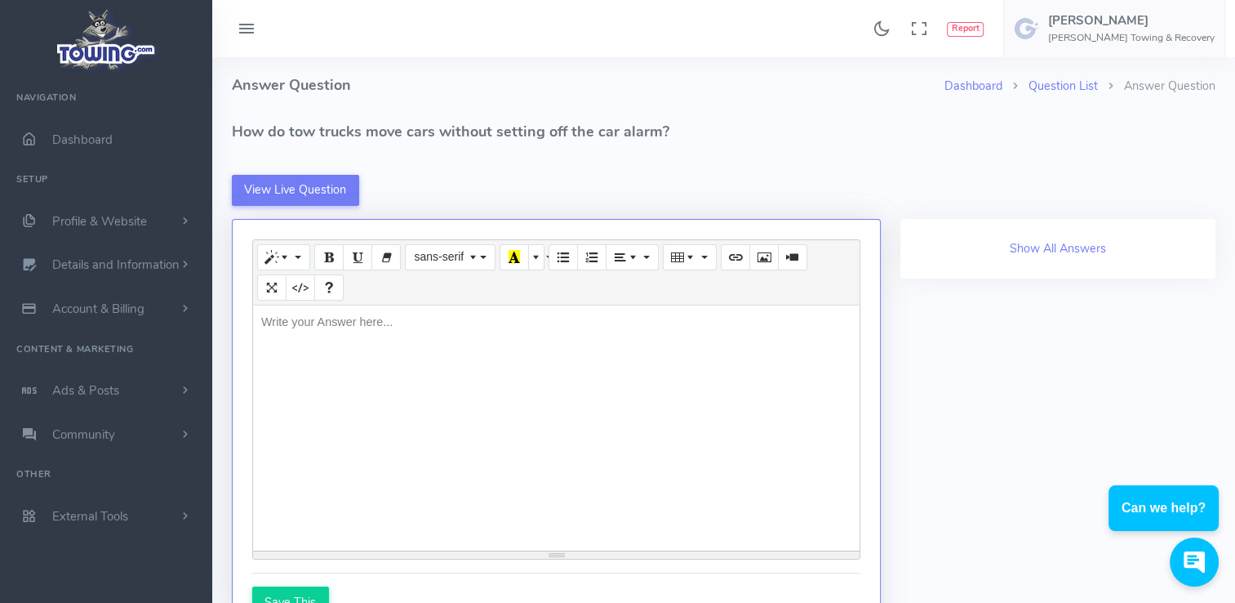
scroll to position [3, 0]
click at [1070, 247] on button "Show All Answers" at bounding box center [1059, 248] width 122 height 31
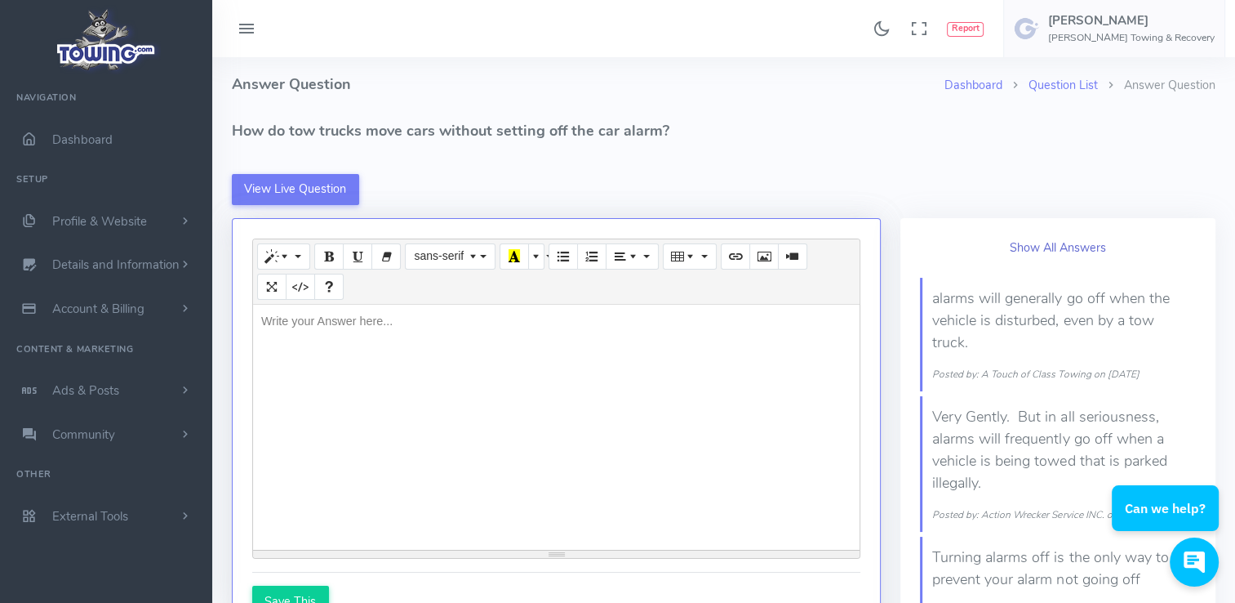
click at [1070, 247] on button "Show All Answers" at bounding box center [1059, 248] width 122 height 31
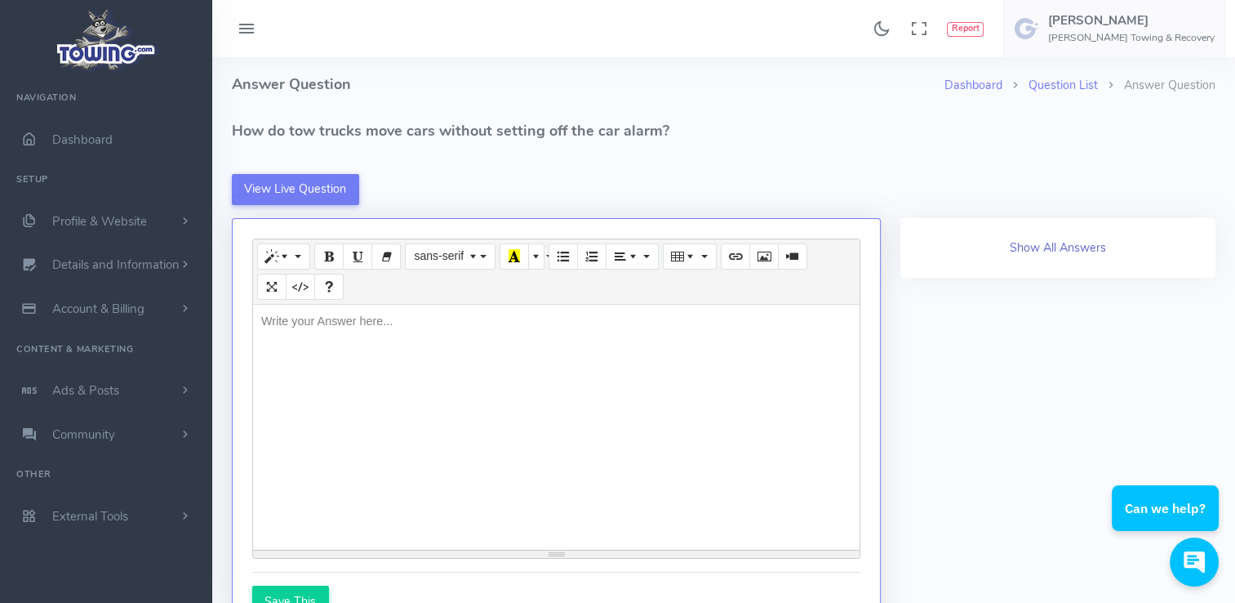
click at [1096, 253] on button "Show All Answers" at bounding box center [1059, 248] width 122 height 31
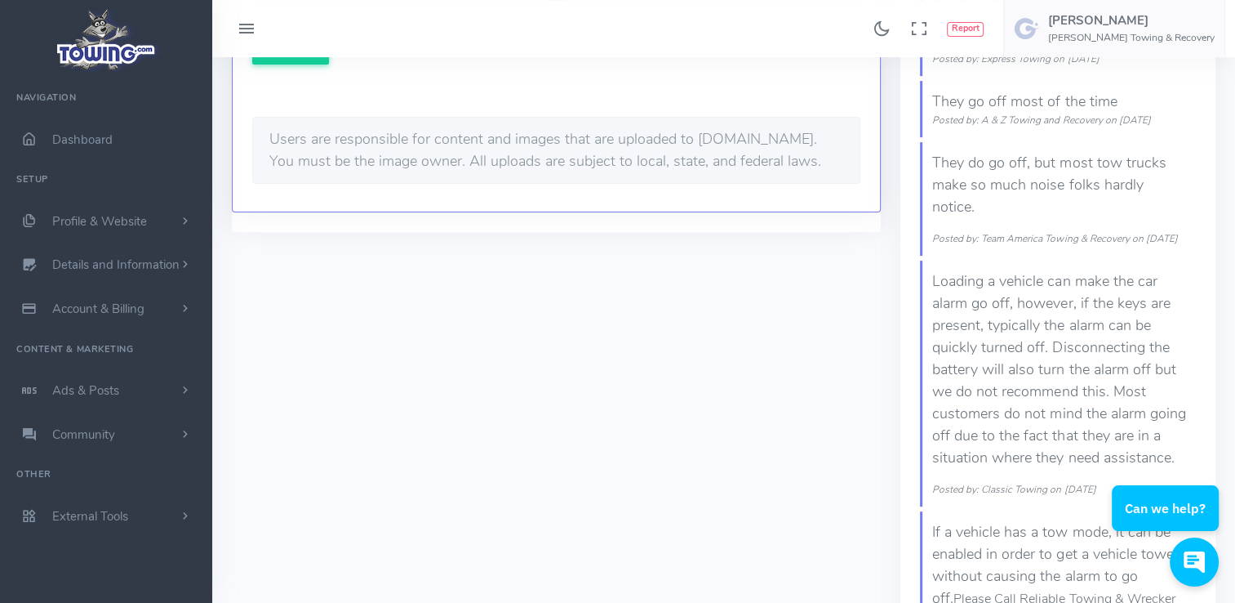
scroll to position [554, 0]
